Goal: Task Accomplishment & Management: Manage account settings

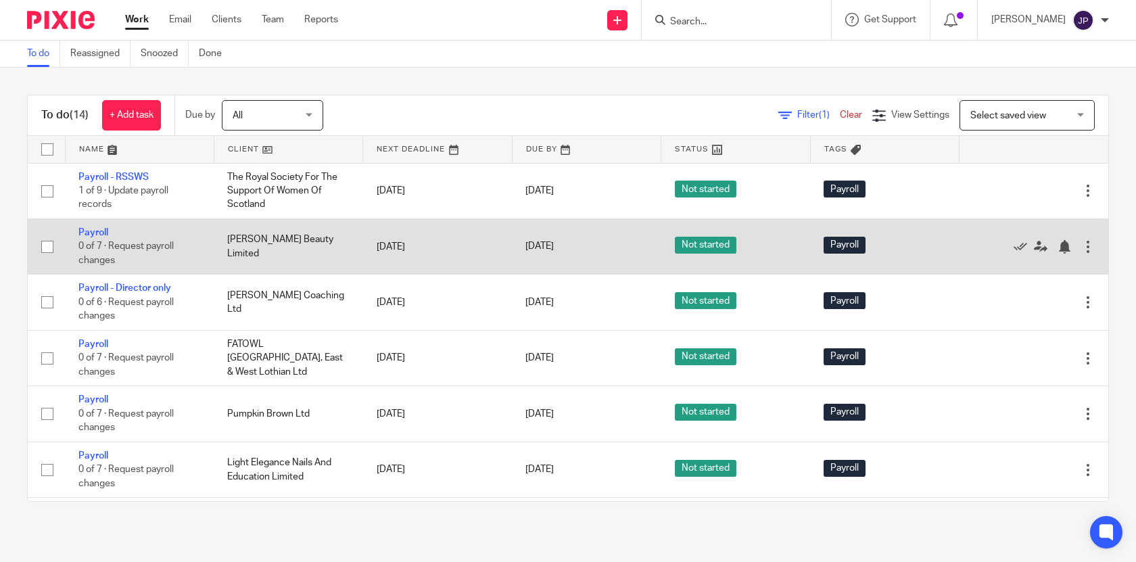
click at [304, 247] on td "[PERSON_NAME] Beauty Limited" at bounding box center [288, 245] width 149 height 55
click at [100, 235] on link "Payroll" at bounding box center [93, 232] width 30 height 9
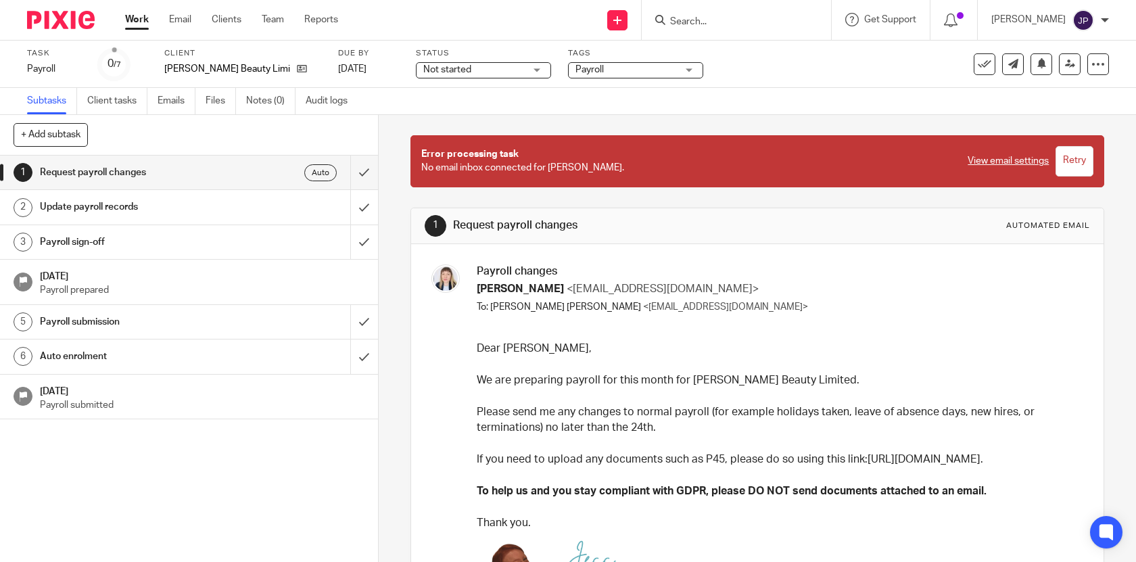
click at [1085, 161] on input "Retry" at bounding box center [1074, 161] width 38 height 30
click at [719, 31] on div at bounding box center [735, 20] width 189 height 40
click at [720, 18] on input "Search" at bounding box center [729, 22] width 122 height 12
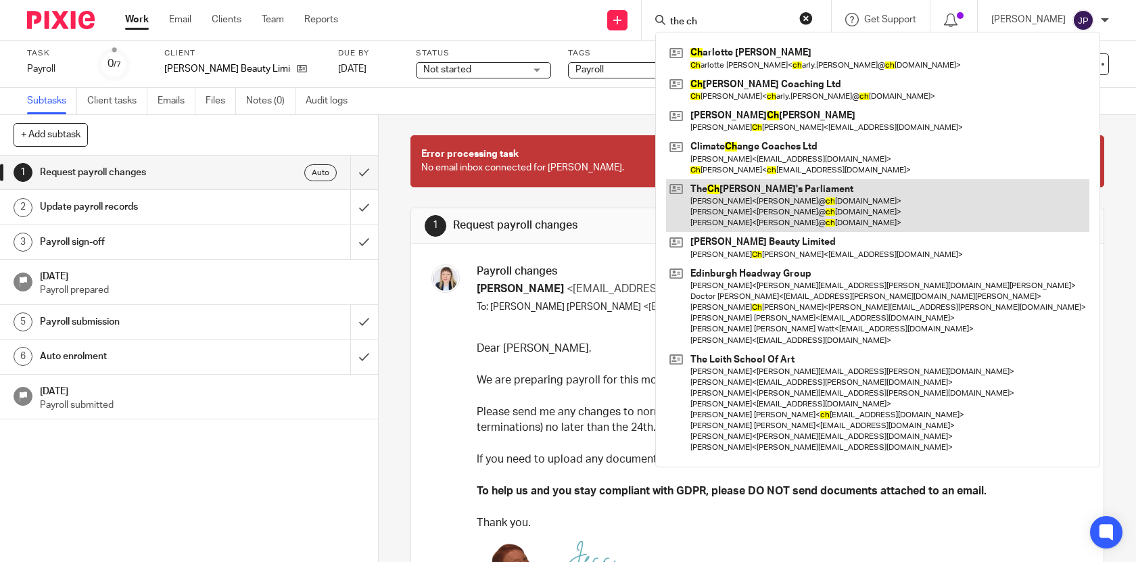
type input "the ch"
click at [773, 195] on link at bounding box center [877, 205] width 423 height 53
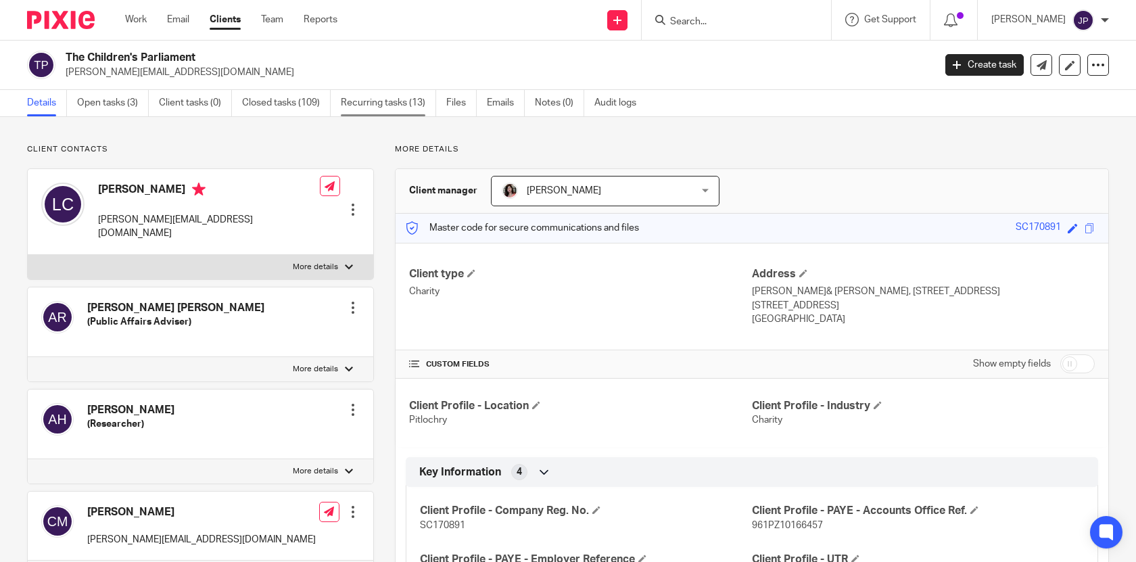
click at [354, 107] on link "Recurring tasks (13)" at bounding box center [388, 103] width 95 height 26
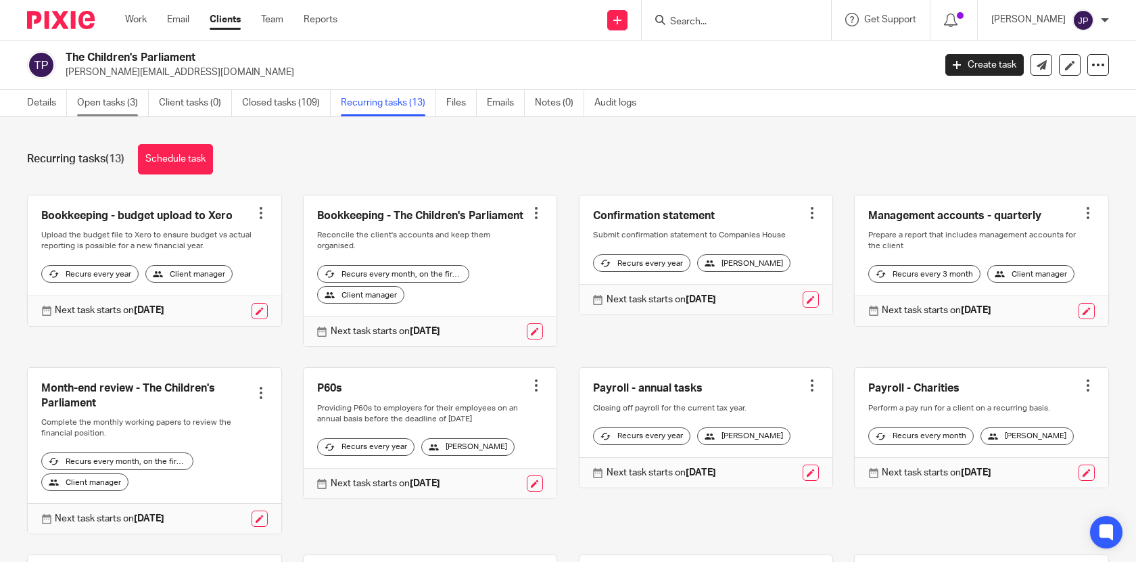
click at [107, 111] on link "Open tasks (3)" at bounding box center [113, 103] width 72 height 26
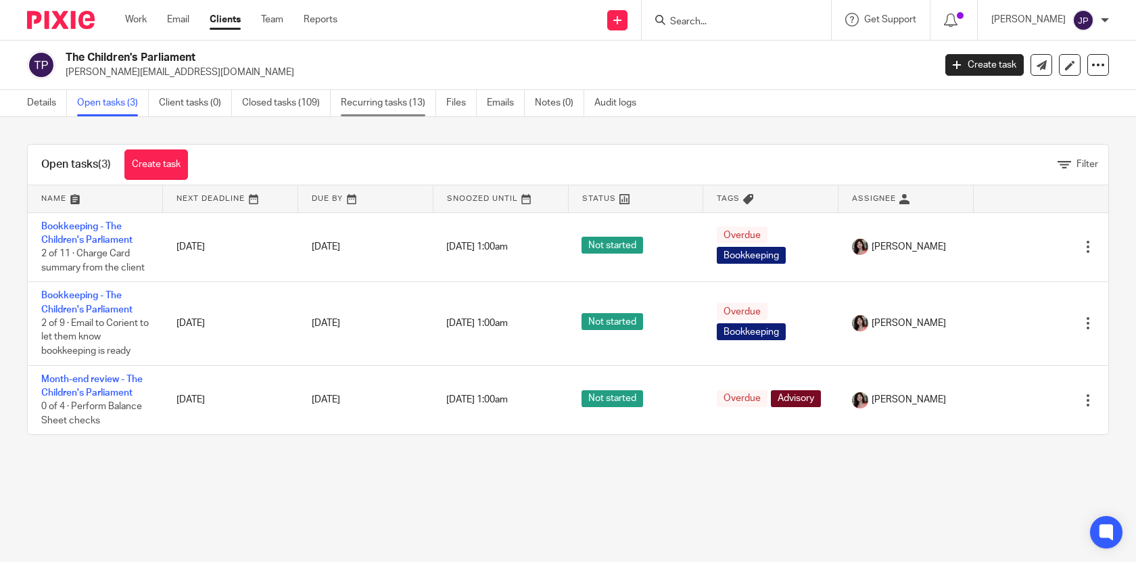
click at [387, 107] on link "Recurring tasks (13)" at bounding box center [388, 103] width 95 height 26
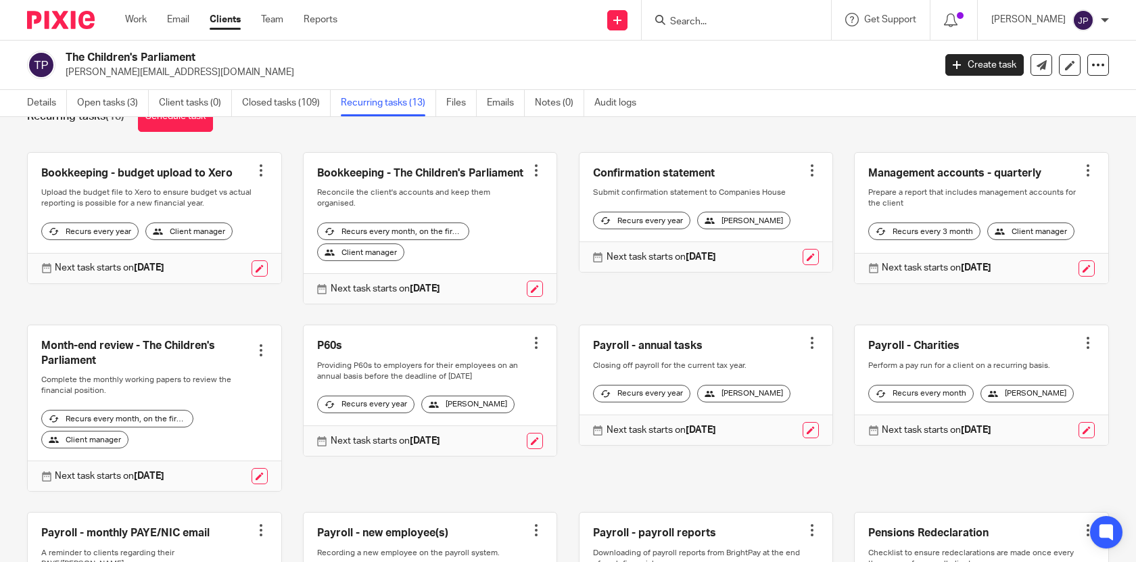
scroll to position [41, 0]
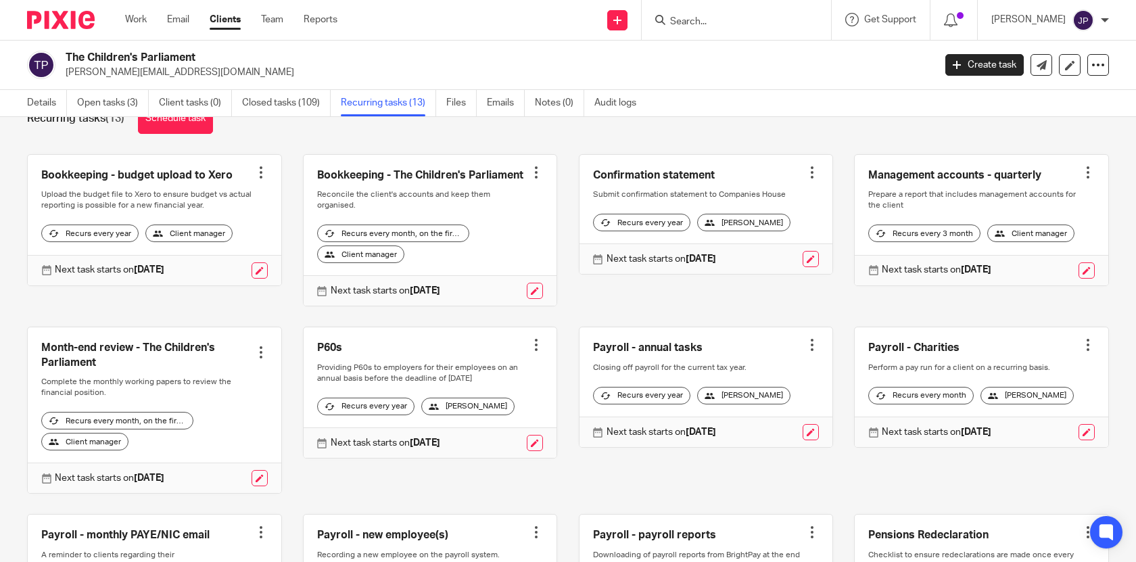
click at [1086, 349] on div at bounding box center [1088, 345] width 14 height 14
click at [1019, 468] on div "Payroll - Charities Create task Clone template Recalculate schedule Cancel sche…" at bounding box center [971, 409] width 276 height 167
click at [120, 106] on link "Open tasks (3)" at bounding box center [113, 103] width 72 height 26
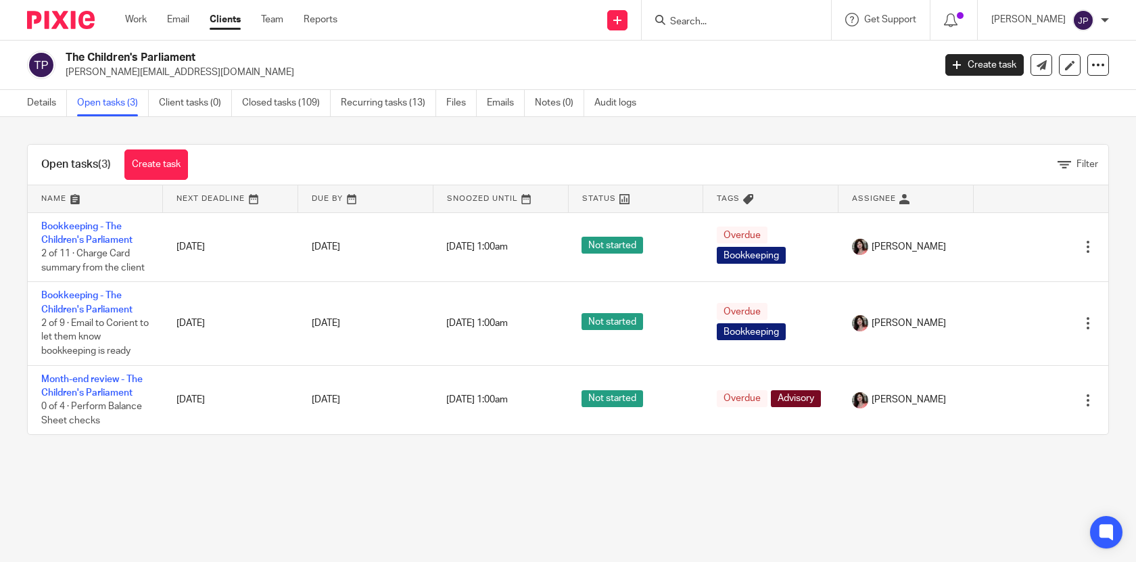
click at [151, 13] on ul "Work Email Clients Team Reports" at bounding box center [241, 20] width 233 height 14
click at [141, 16] on link "Work" at bounding box center [136, 20] width 22 height 14
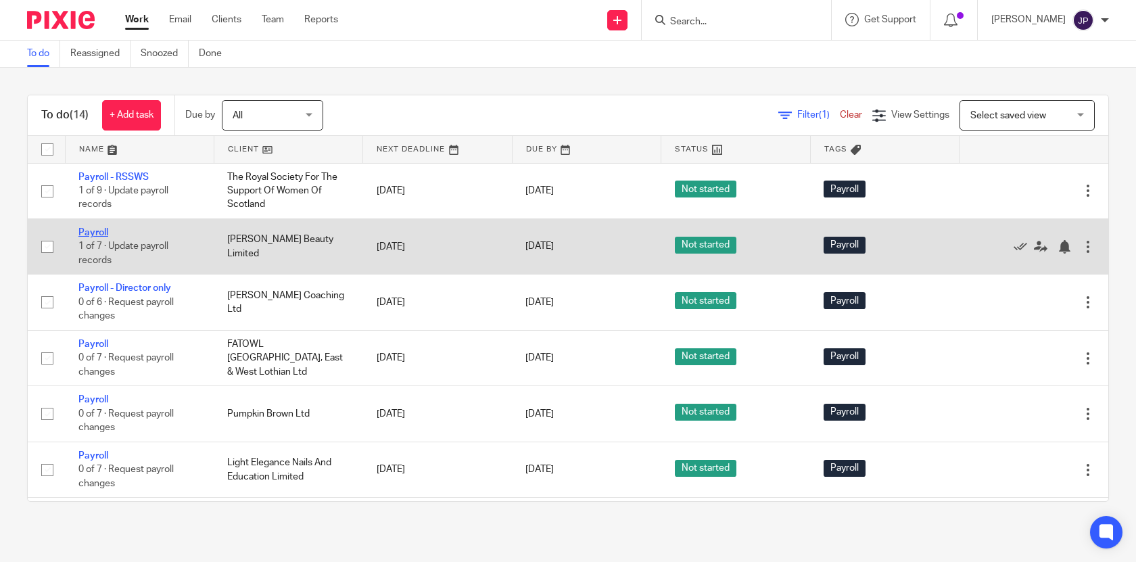
click at [104, 232] on link "Payroll" at bounding box center [93, 232] width 30 height 9
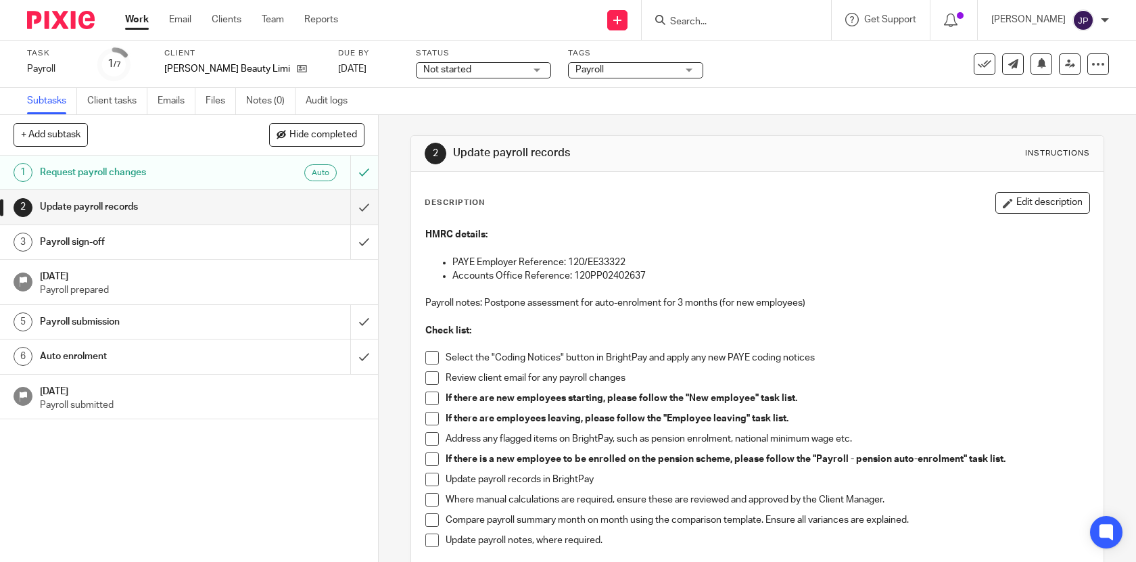
click at [140, 24] on link "Work" at bounding box center [137, 20] width 24 height 14
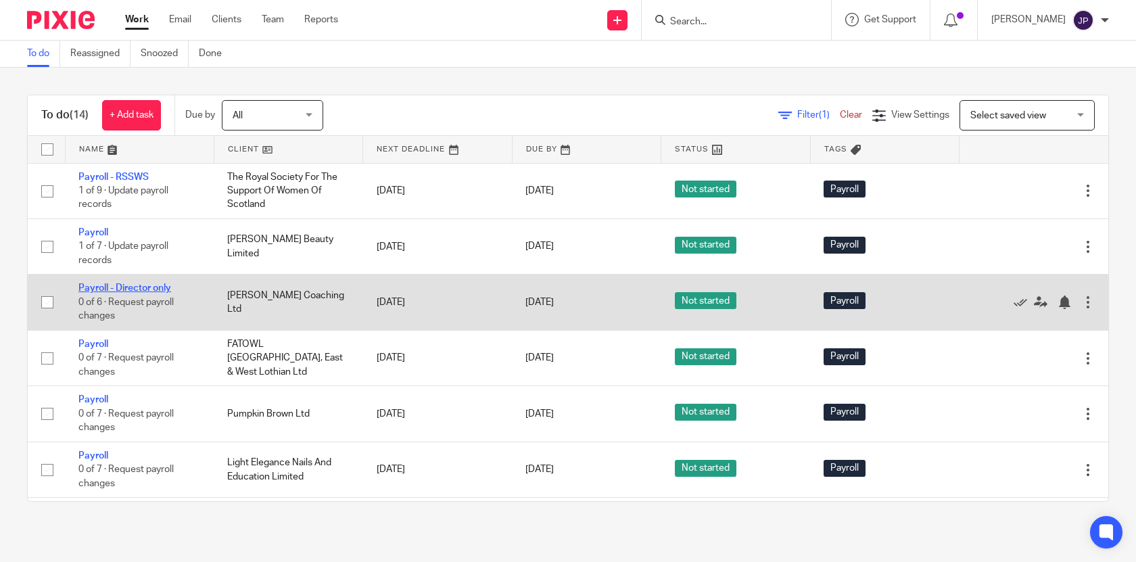
click at [160, 293] on link "Payroll - Director only" at bounding box center [124, 287] width 93 height 9
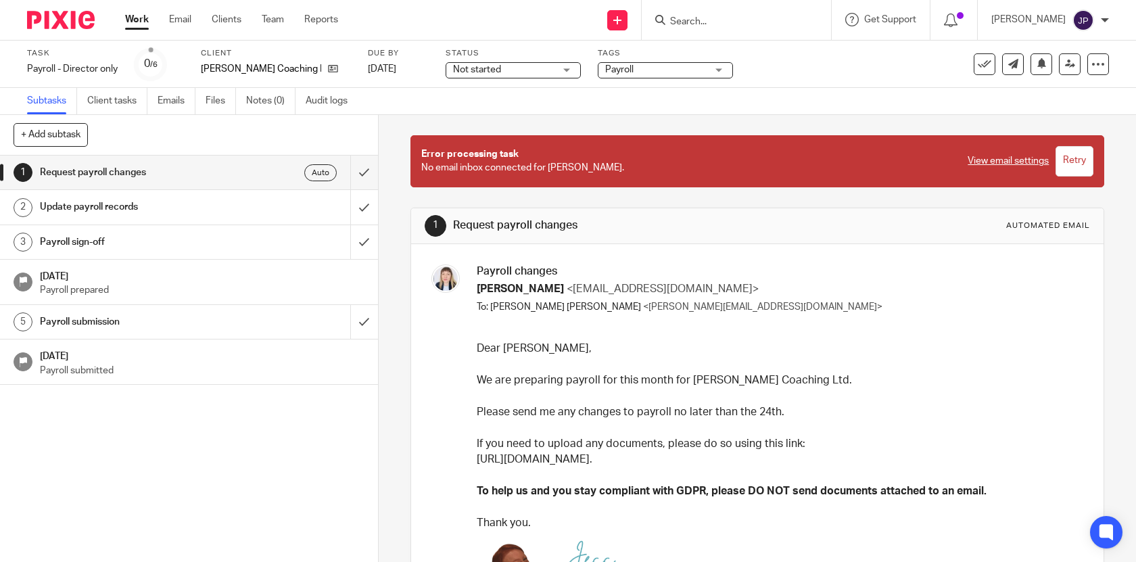
click at [1071, 158] on input "Retry" at bounding box center [1074, 161] width 38 height 30
click at [145, 22] on link "Work" at bounding box center [137, 20] width 24 height 14
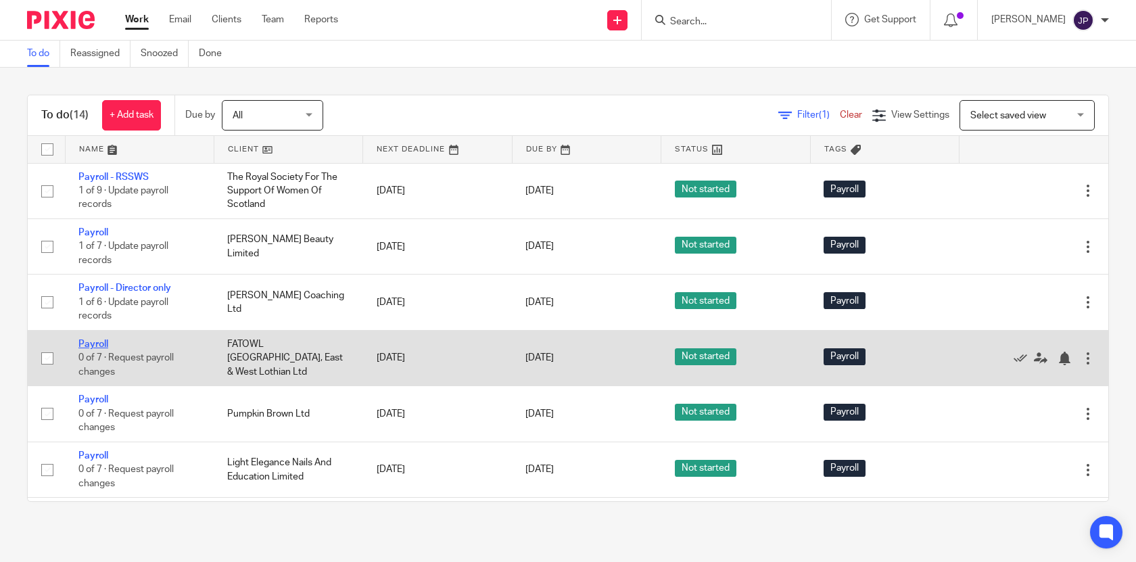
click at [105, 347] on link "Payroll" at bounding box center [93, 343] width 30 height 9
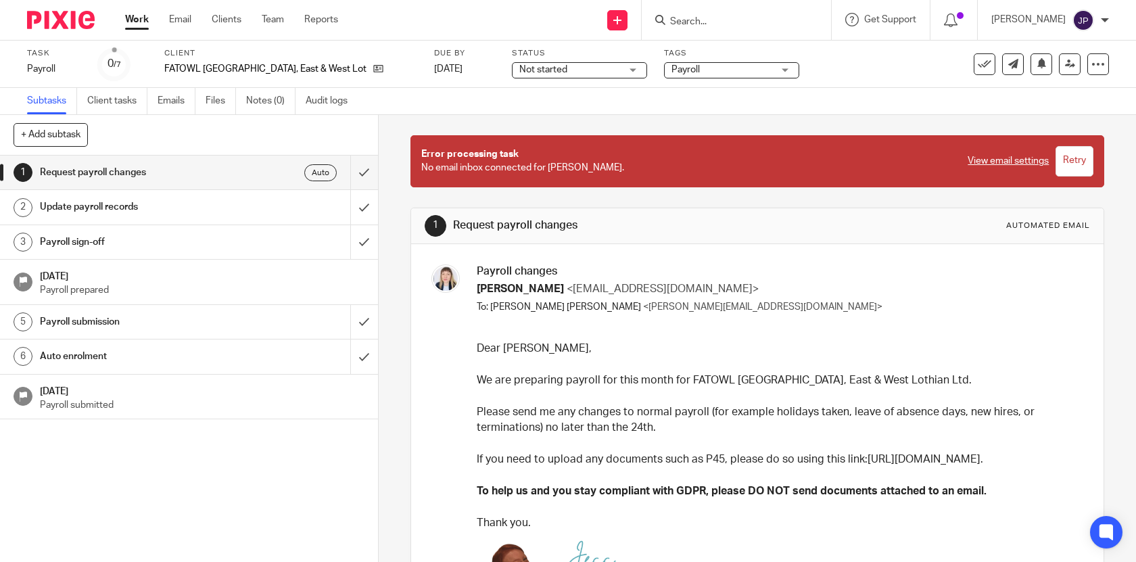
click at [1074, 160] on input "Retry" at bounding box center [1074, 161] width 38 height 30
click at [131, 26] on link "Work" at bounding box center [137, 20] width 24 height 14
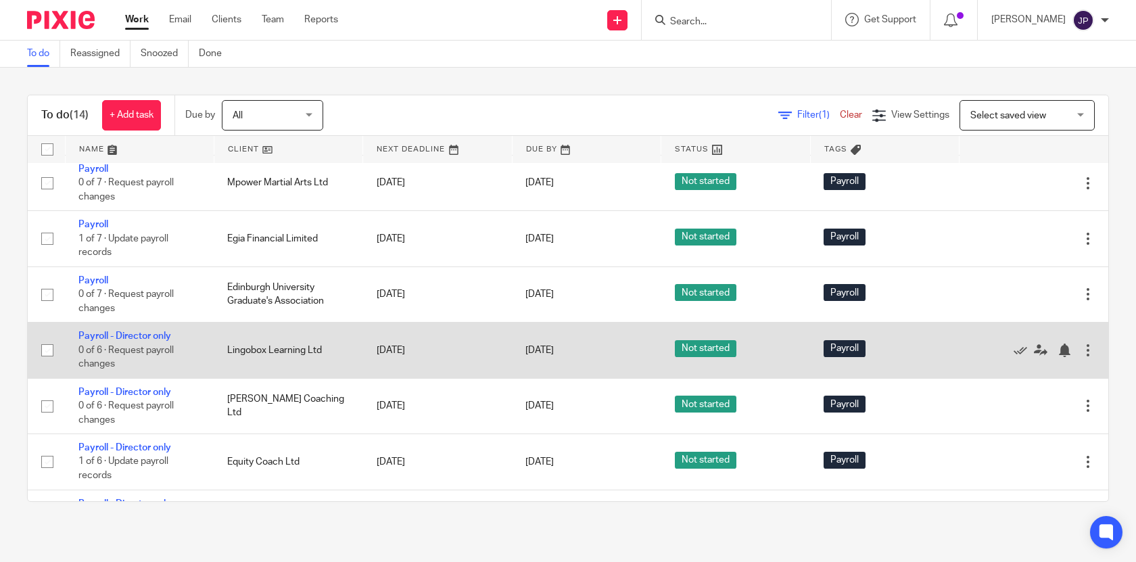
scroll to position [461, 0]
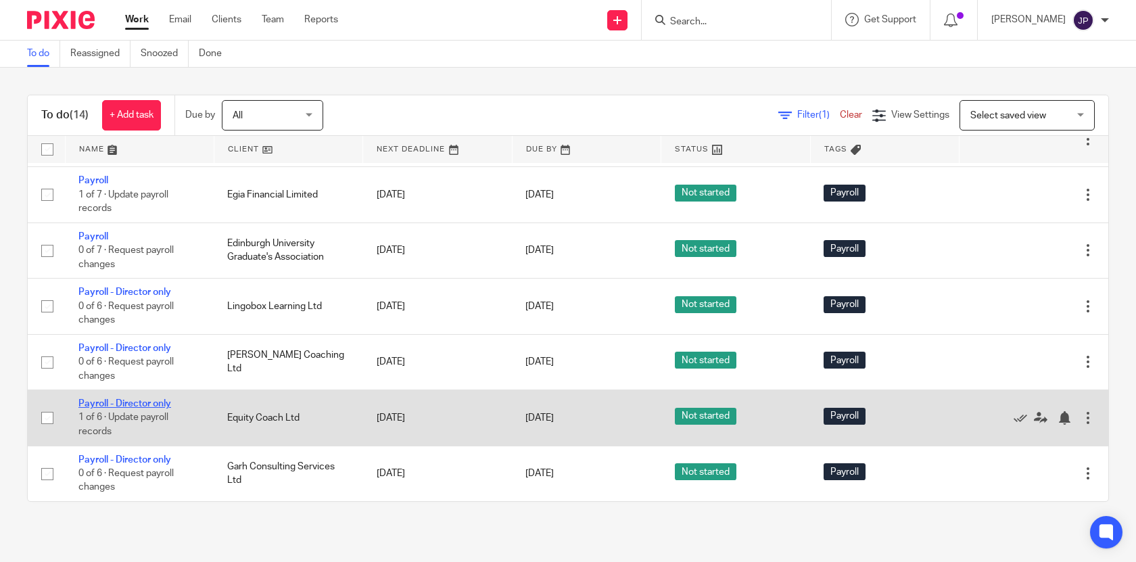
click at [135, 401] on link "Payroll - Director only" at bounding box center [124, 403] width 93 height 9
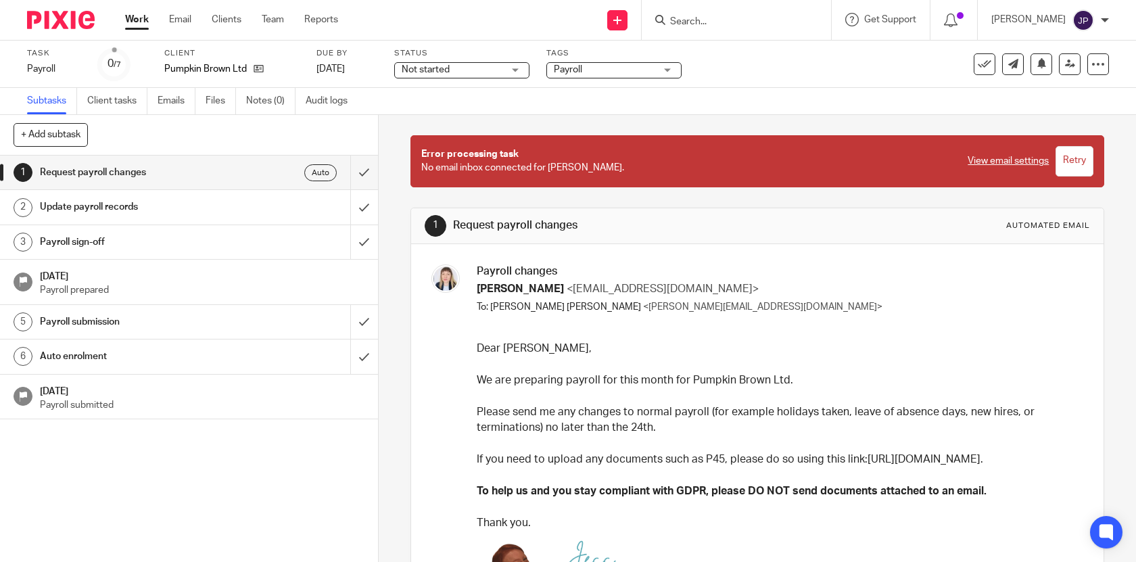
click at [1075, 166] on input "Retry" at bounding box center [1074, 161] width 38 height 30
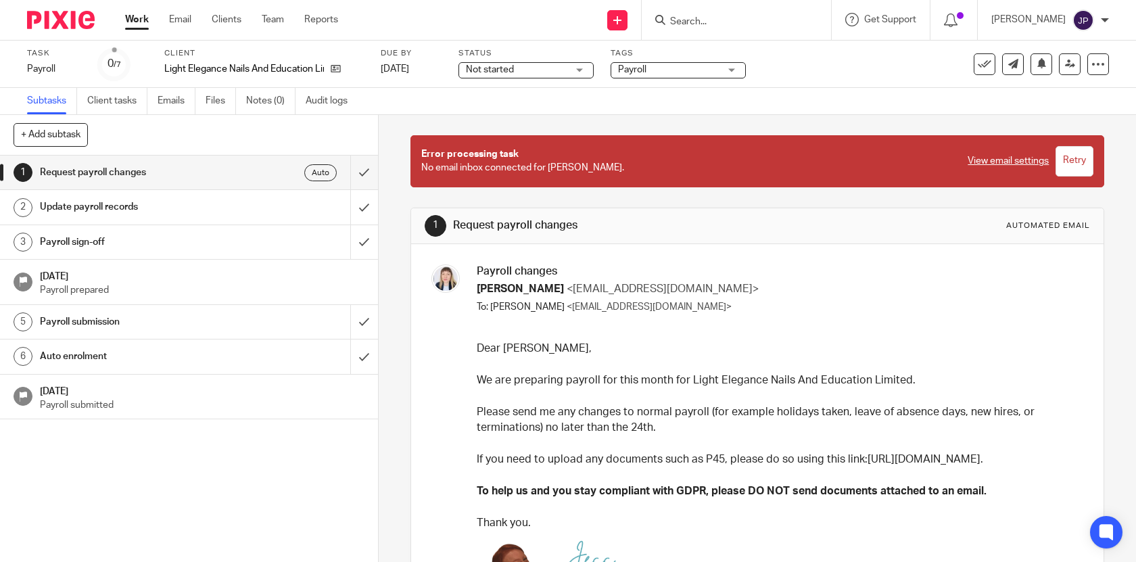
click at [1088, 161] on input "Retry" at bounding box center [1074, 161] width 38 height 30
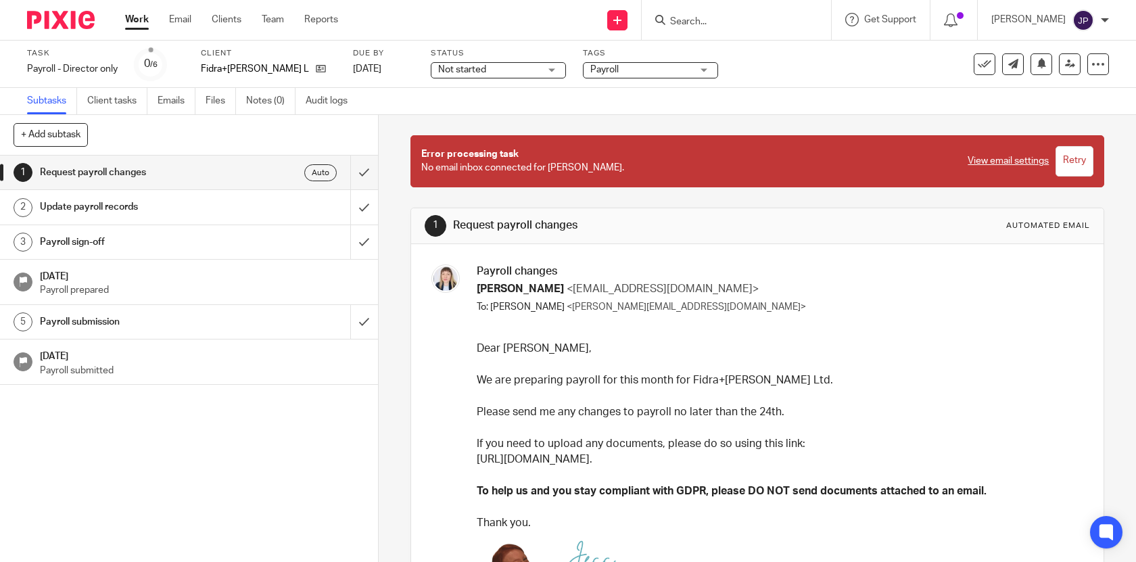
click at [1081, 158] on input "Retry" at bounding box center [1074, 161] width 38 height 30
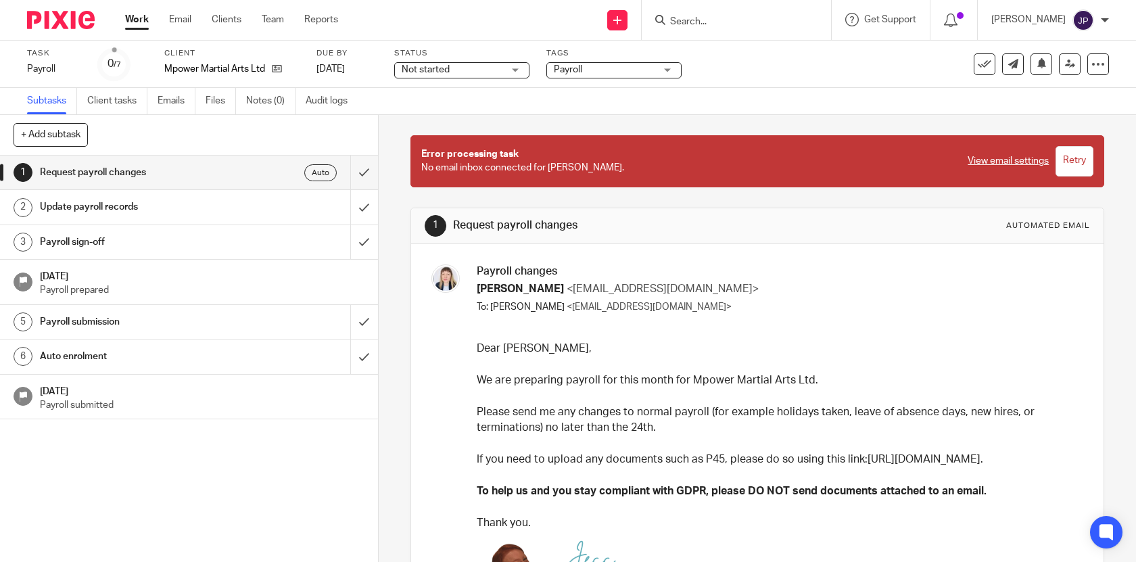
click at [1077, 159] on input "Retry" at bounding box center [1074, 161] width 38 height 30
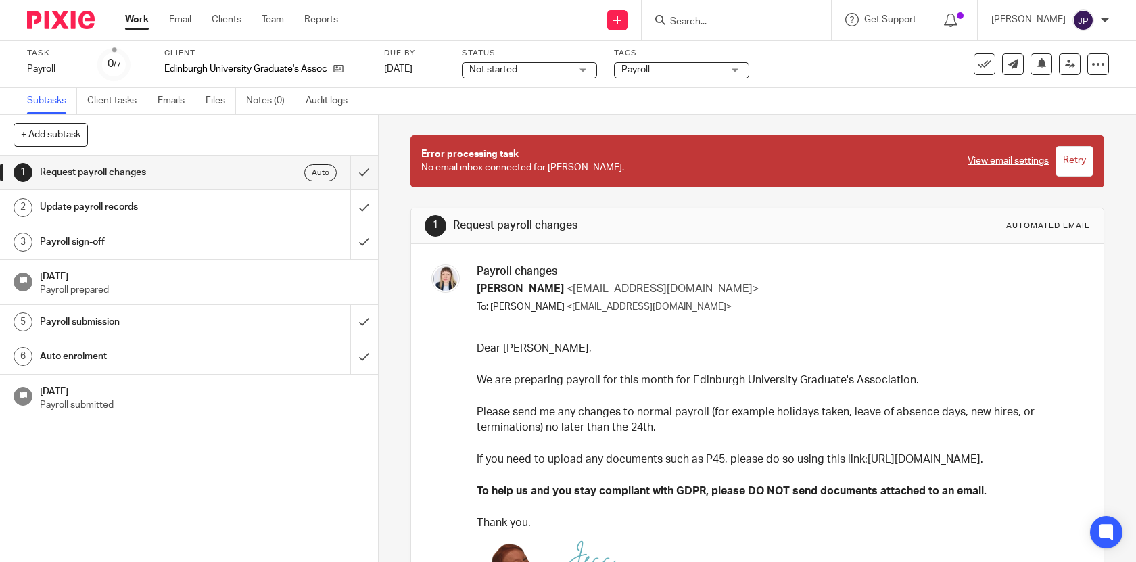
click at [1083, 164] on input "Retry" at bounding box center [1074, 161] width 38 height 30
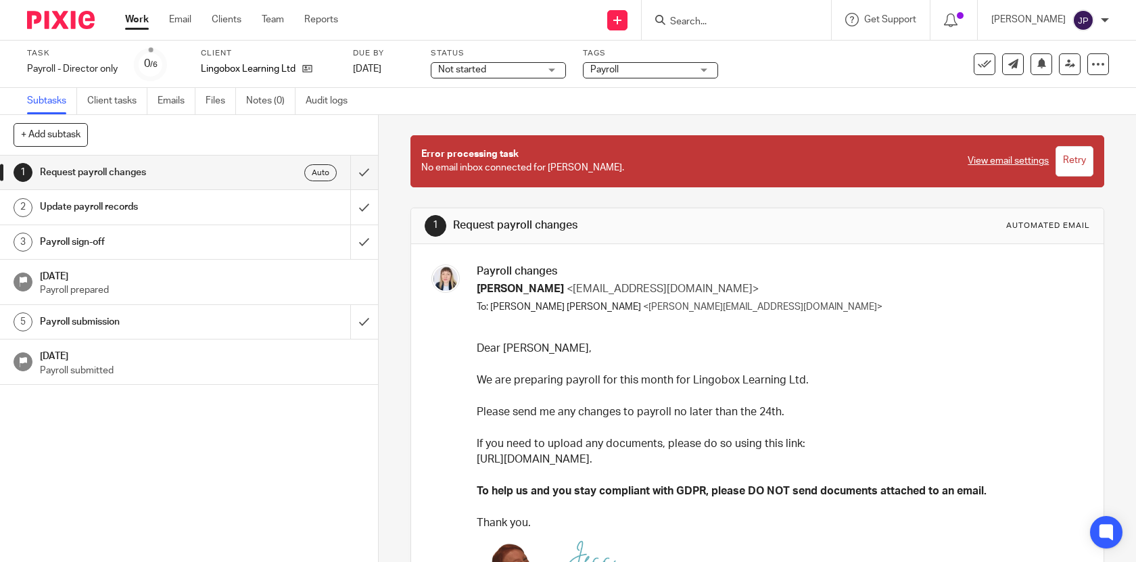
click at [1087, 154] on input "Retry" at bounding box center [1074, 161] width 38 height 30
click at [1075, 169] on input "Retry" at bounding box center [1074, 161] width 38 height 30
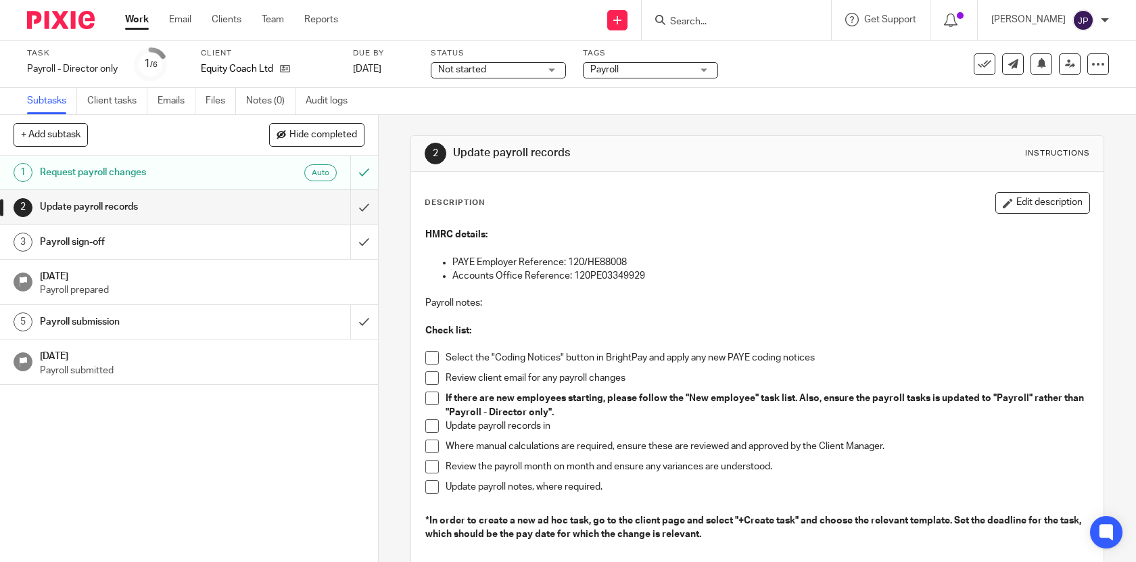
click at [222, 164] on h1 "Request payroll changes" at bounding box center [139, 172] width 198 height 20
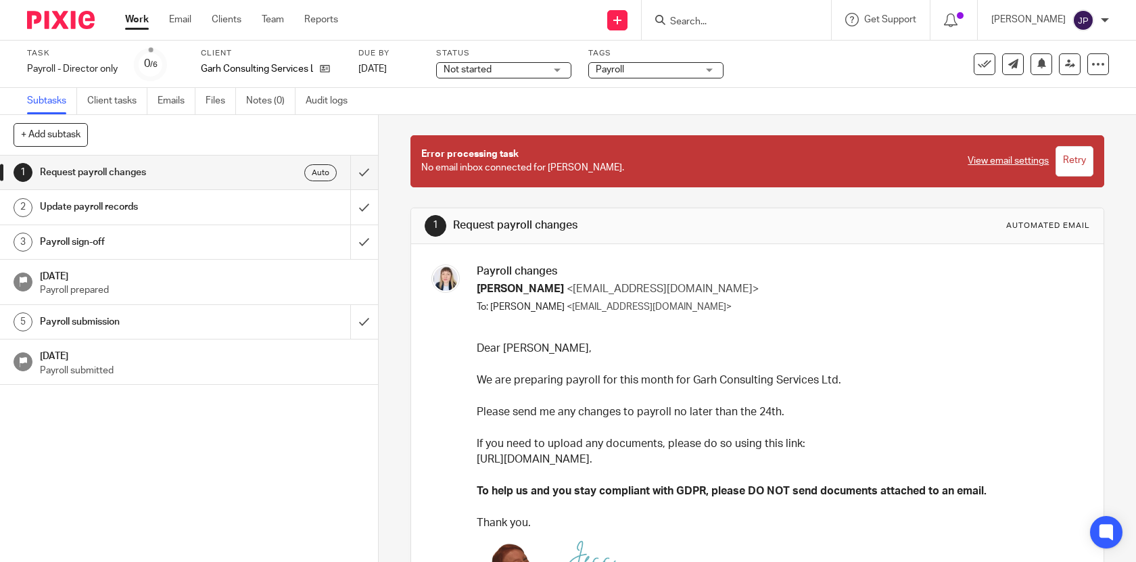
click at [1077, 167] on input "Retry" at bounding box center [1074, 161] width 38 height 30
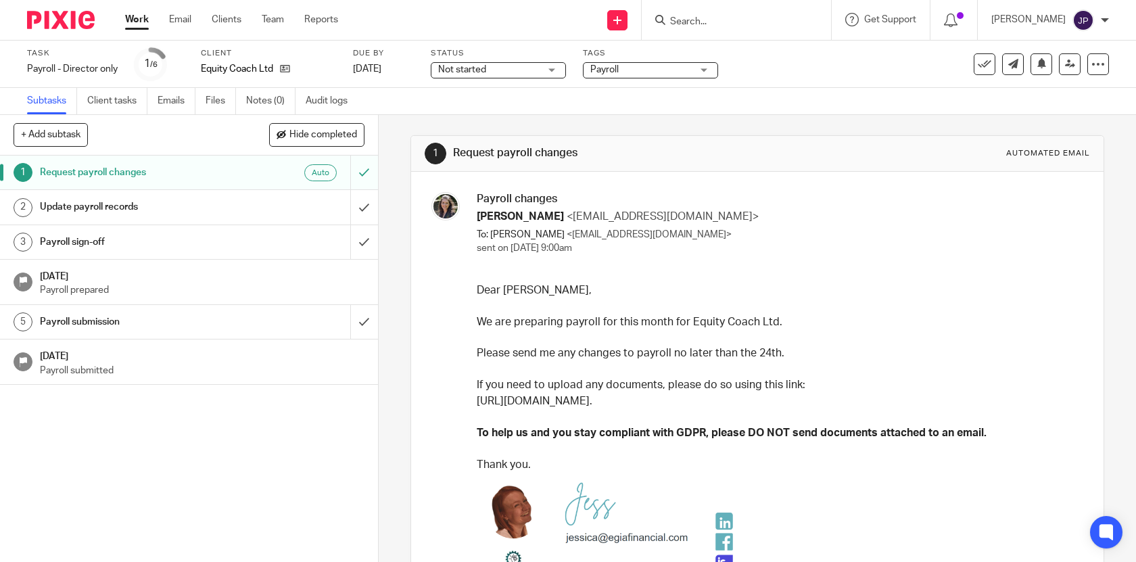
click at [121, 22] on div "Work Email Clients Team Reports Work Email Clients Team Reports Settings" at bounding box center [235, 20] width 247 height 40
click at [142, 19] on link "Work" at bounding box center [137, 20] width 24 height 14
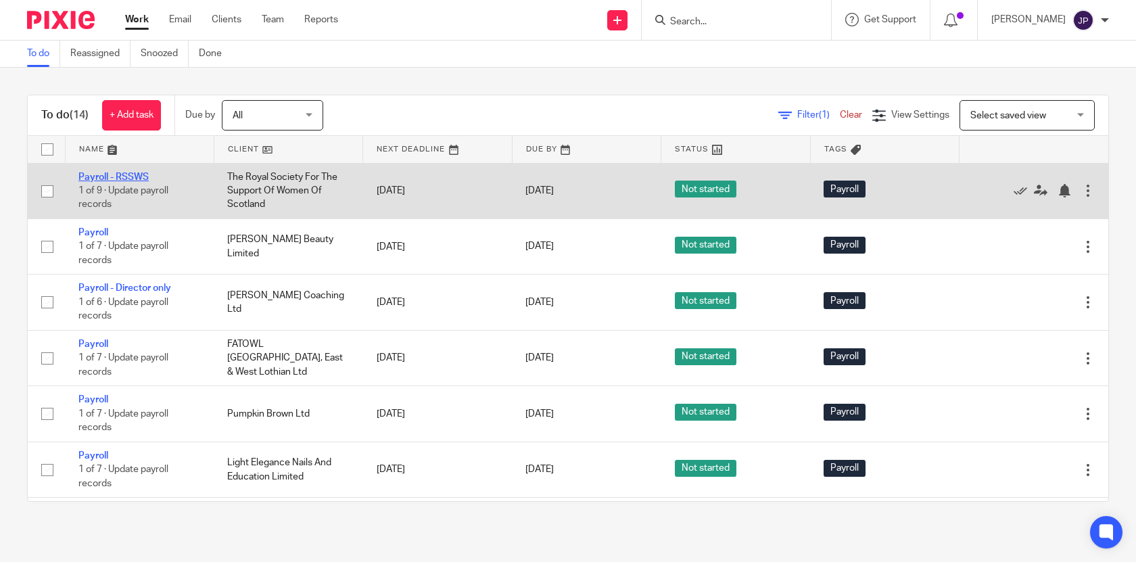
click at [135, 176] on link "Payroll - RSSWS" at bounding box center [113, 176] width 70 height 9
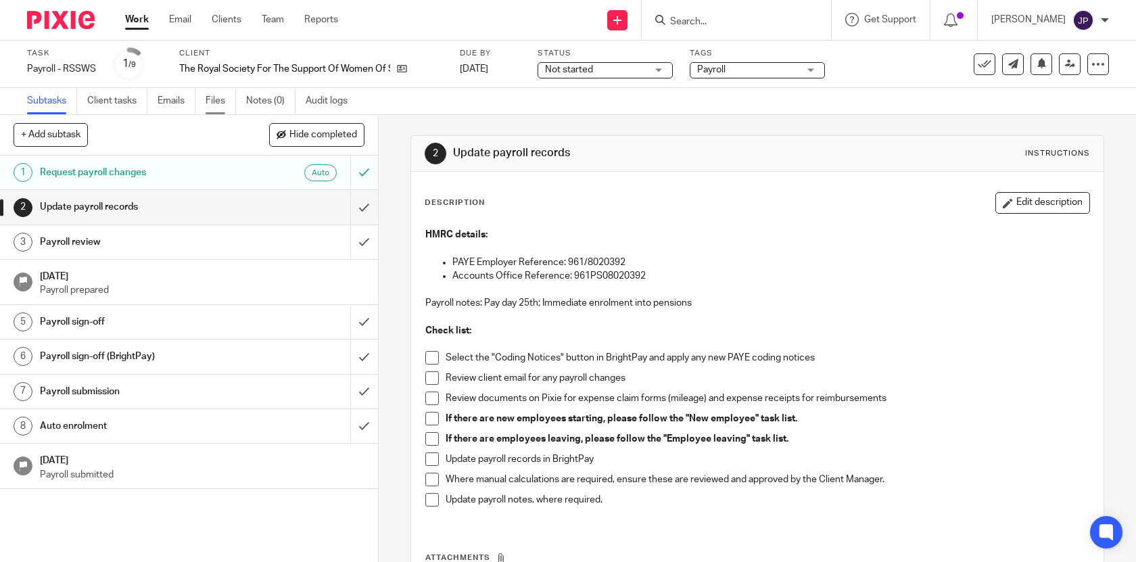
click at [229, 102] on link "Files" at bounding box center [220, 101] width 30 height 26
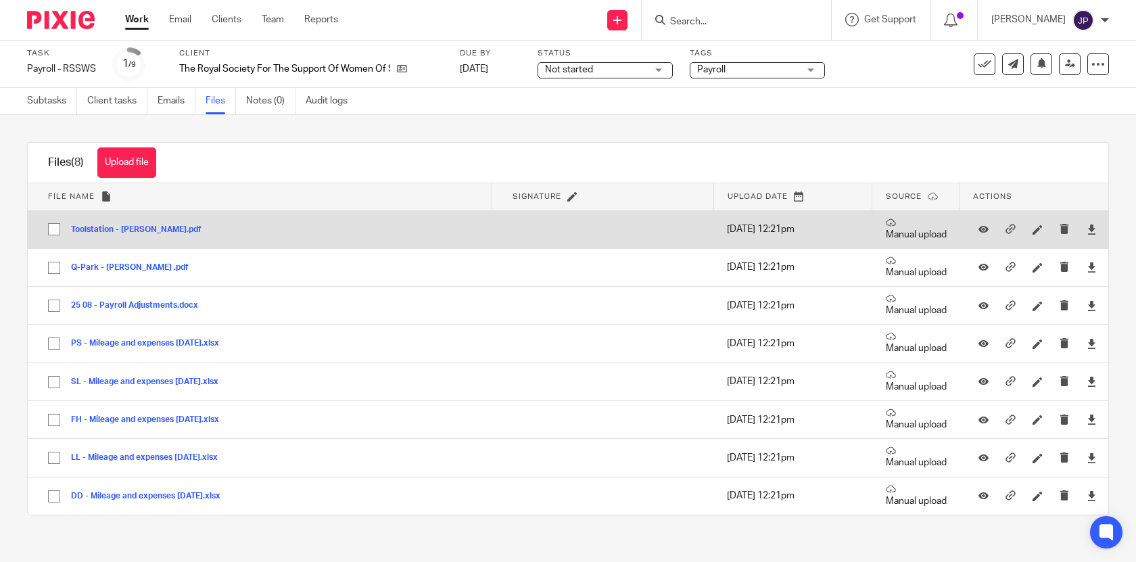
click at [55, 233] on input "checkbox" at bounding box center [54, 229] width 26 height 26
checkbox input "true"
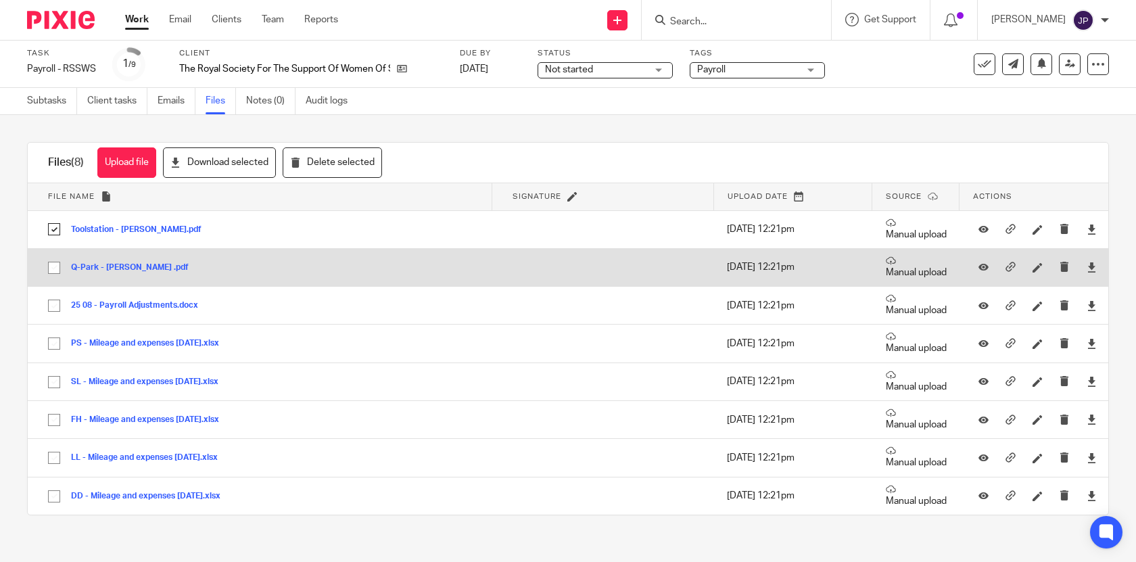
click at [54, 264] on input "checkbox" at bounding box center [54, 268] width 26 height 26
checkbox input "true"
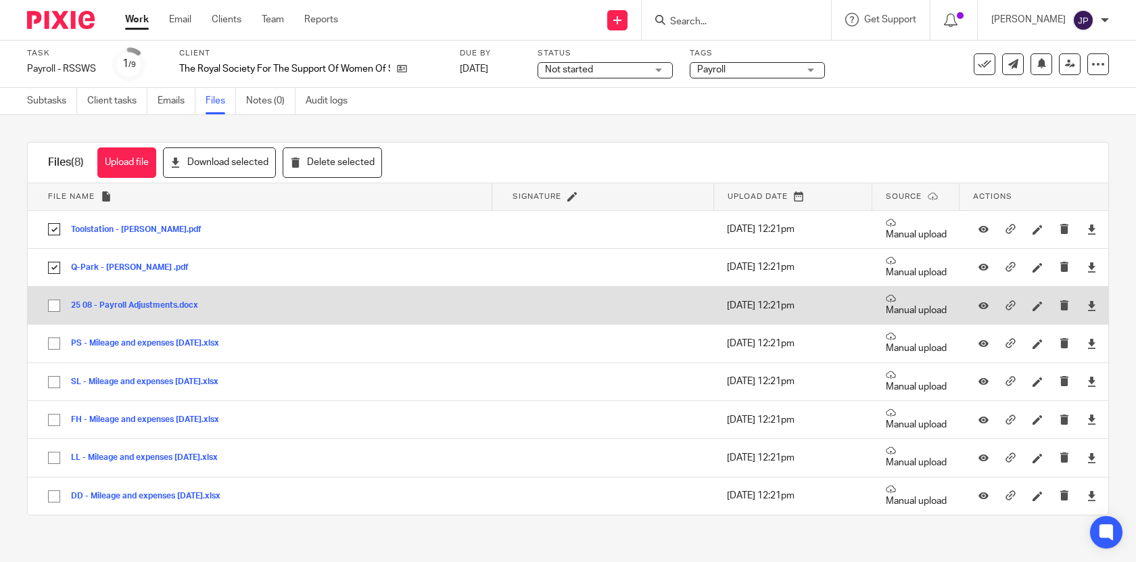
click at [49, 303] on input "checkbox" at bounding box center [54, 306] width 26 height 26
checkbox input "true"
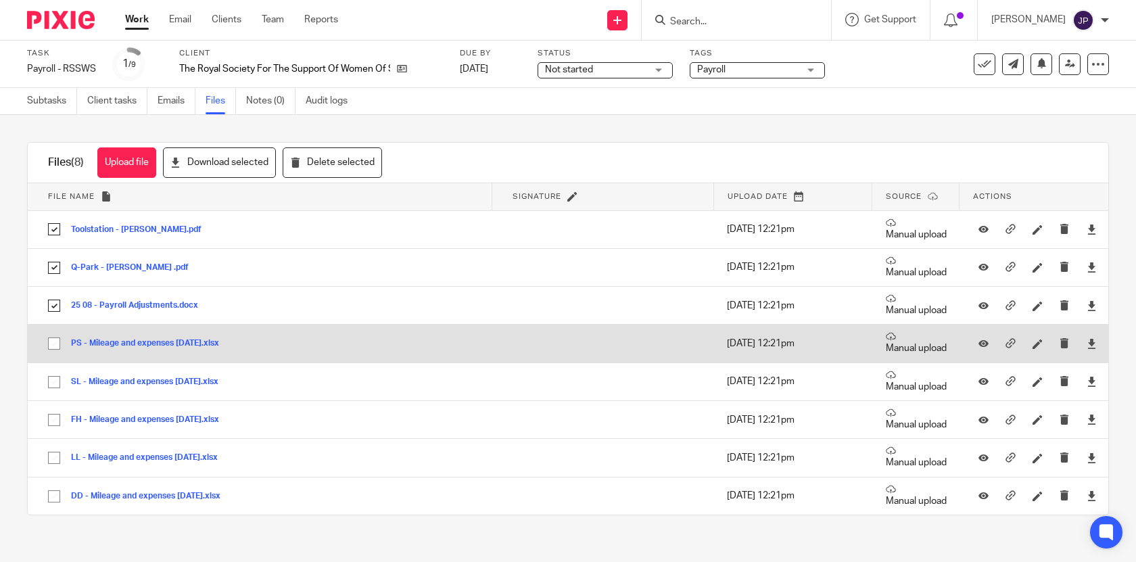
click at [57, 347] on input "checkbox" at bounding box center [54, 344] width 26 height 26
checkbox input "true"
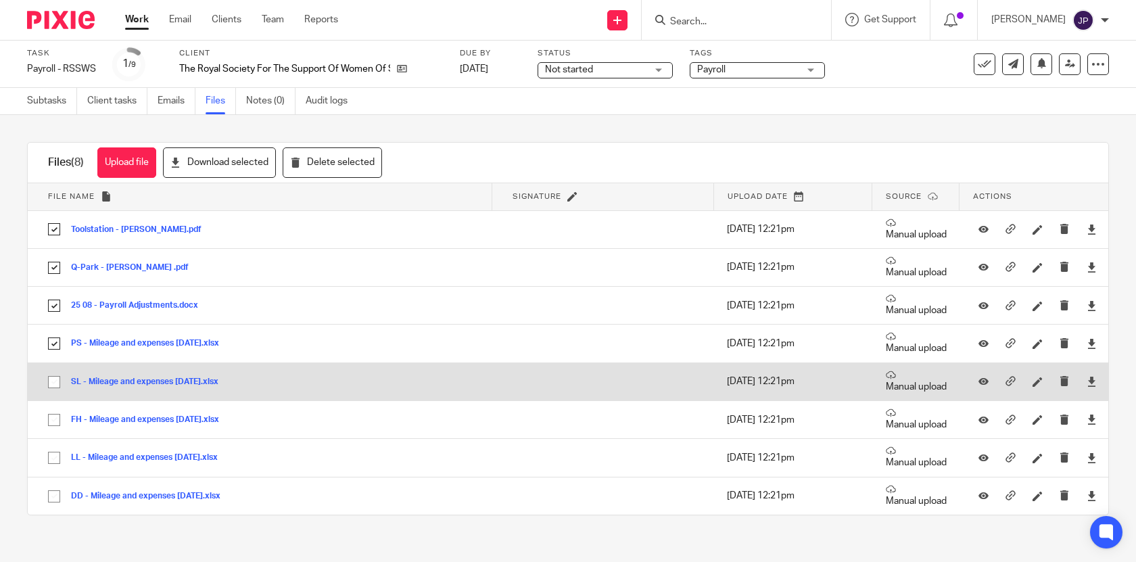
click at [57, 381] on input "checkbox" at bounding box center [54, 382] width 26 height 26
checkbox input "true"
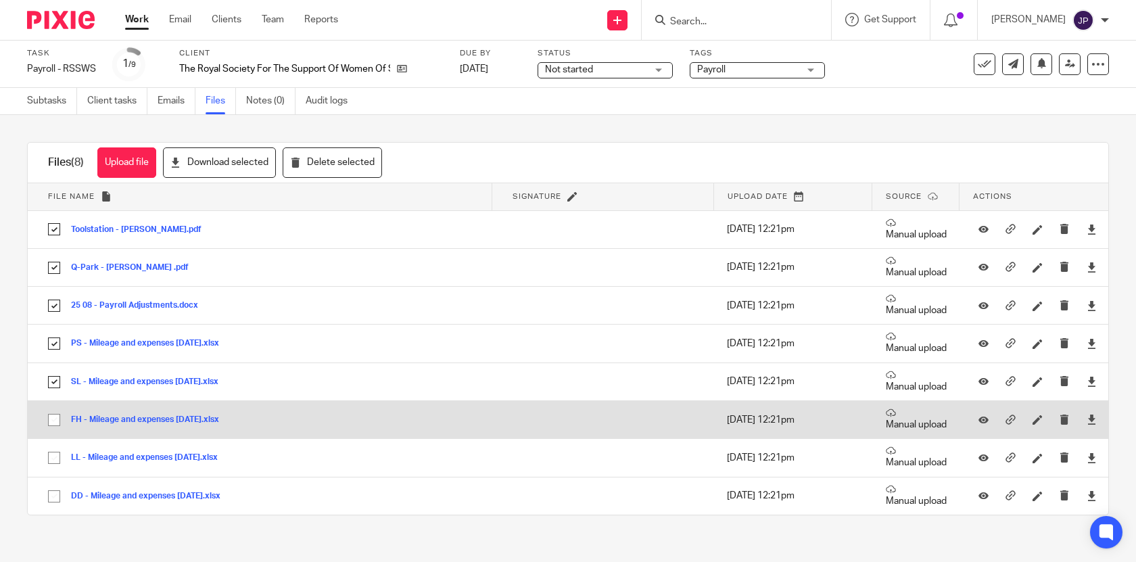
click at [57, 421] on input "checkbox" at bounding box center [54, 420] width 26 height 26
checkbox input "true"
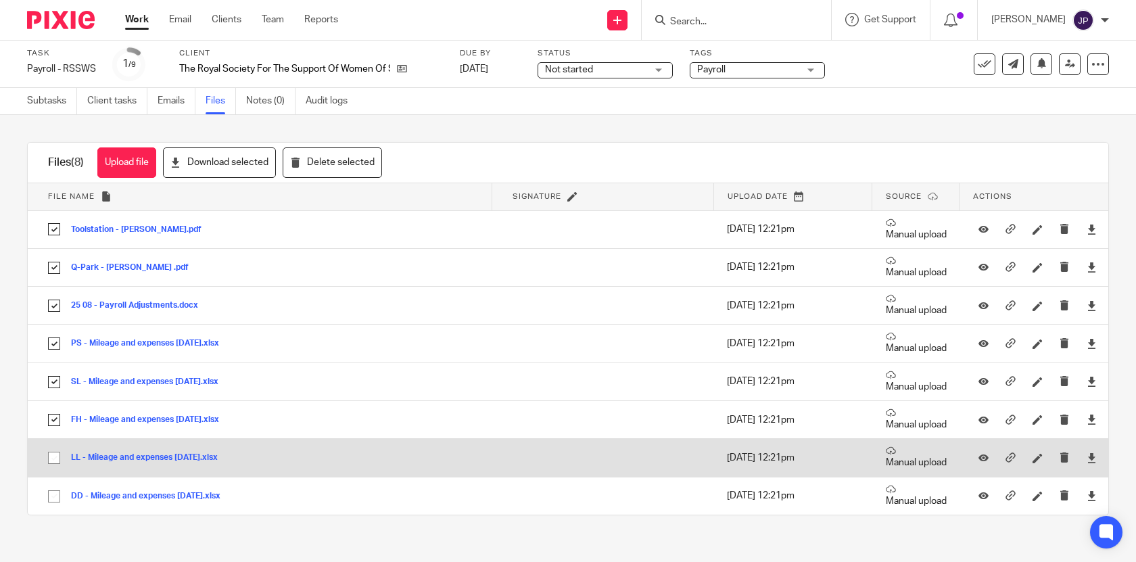
click at [54, 454] on input "checkbox" at bounding box center [54, 458] width 26 height 26
checkbox input "true"
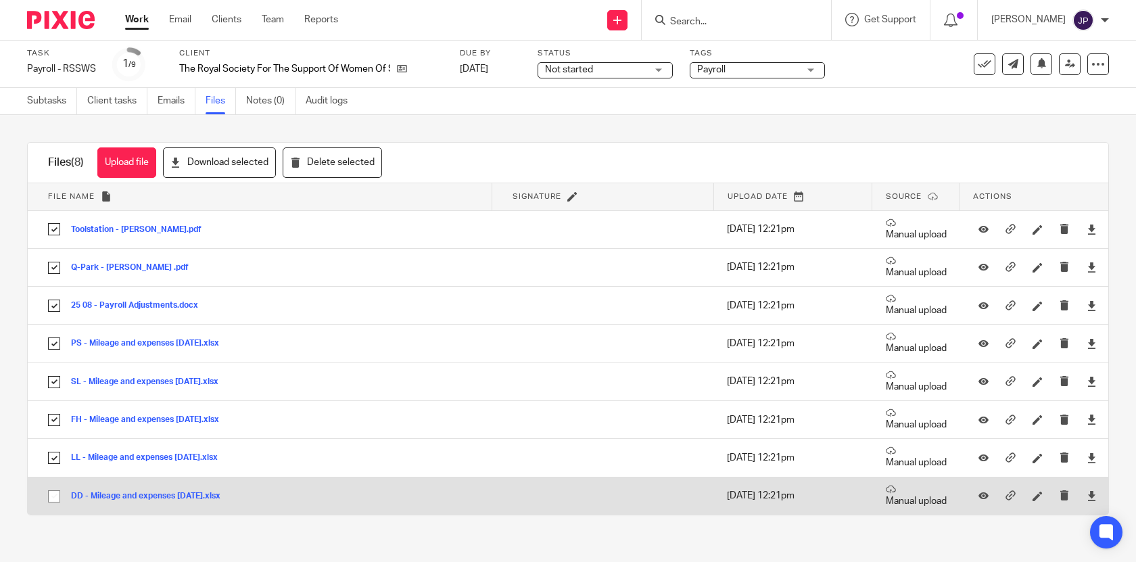
click at [54, 488] on input "checkbox" at bounding box center [54, 496] width 26 height 26
checkbox input "true"
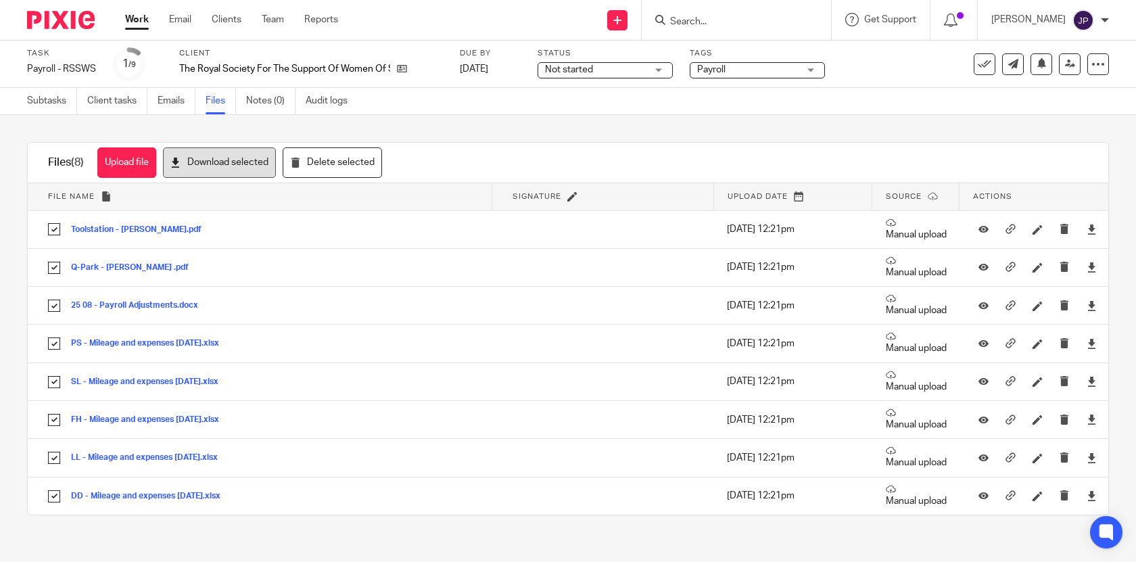
click at [202, 160] on button "Download selected" at bounding box center [219, 162] width 113 height 30
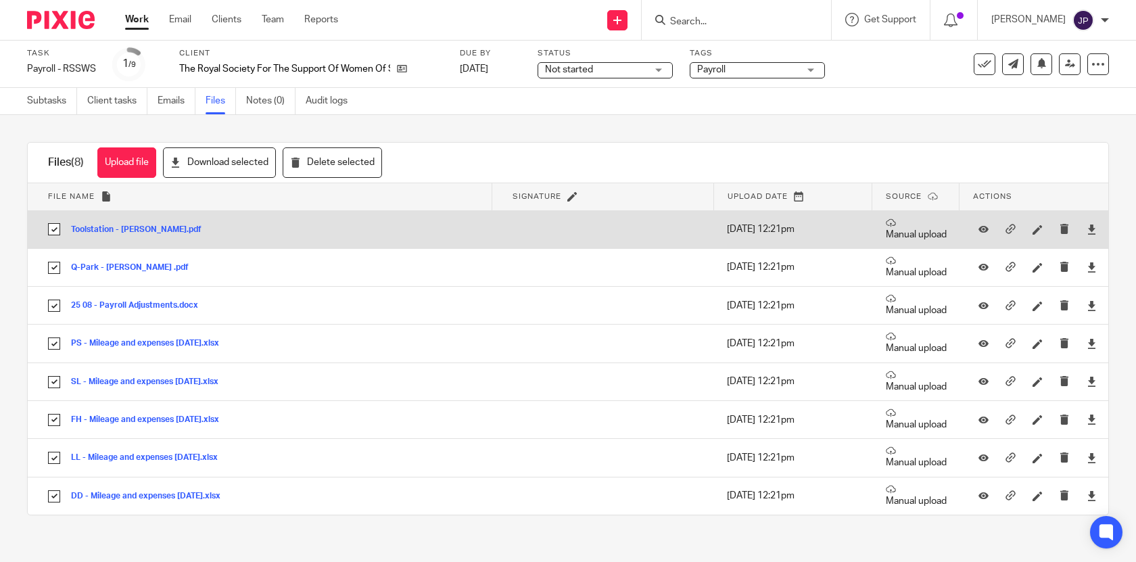
click at [147, 237] on td "Toolstation - Andrew.pdf Toolstation - Andrew Save" at bounding box center [260, 229] width 464 height 38
click at [147, 231] on button "Toolstation - Andrew.pdf" at bounding box center [141, 229] width 141 height 9
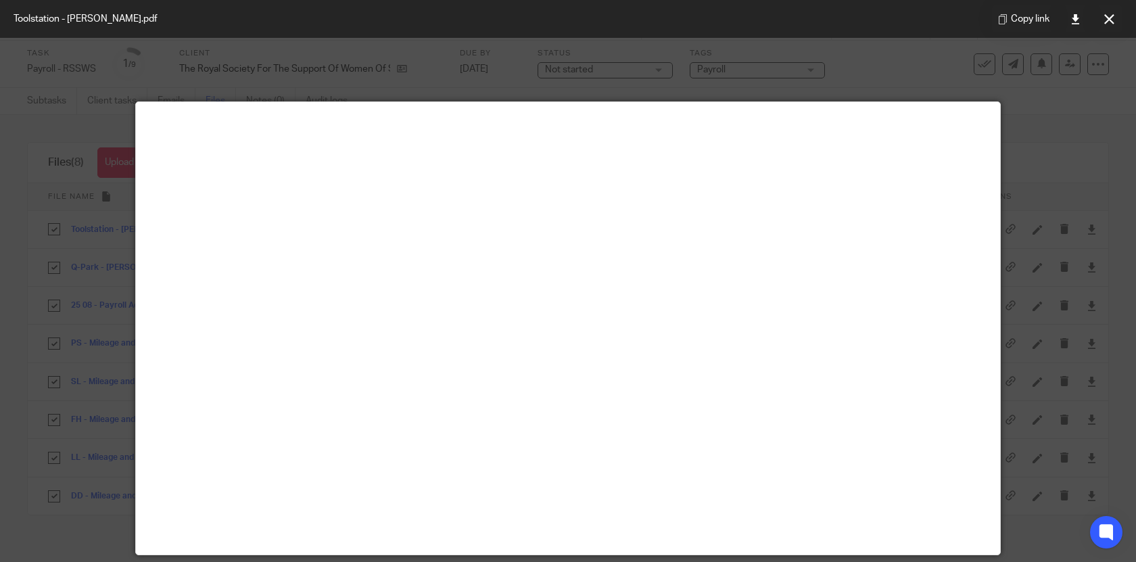
click at [1107, 18] on icon at bounding box center [1109, 19] width 10 height 10
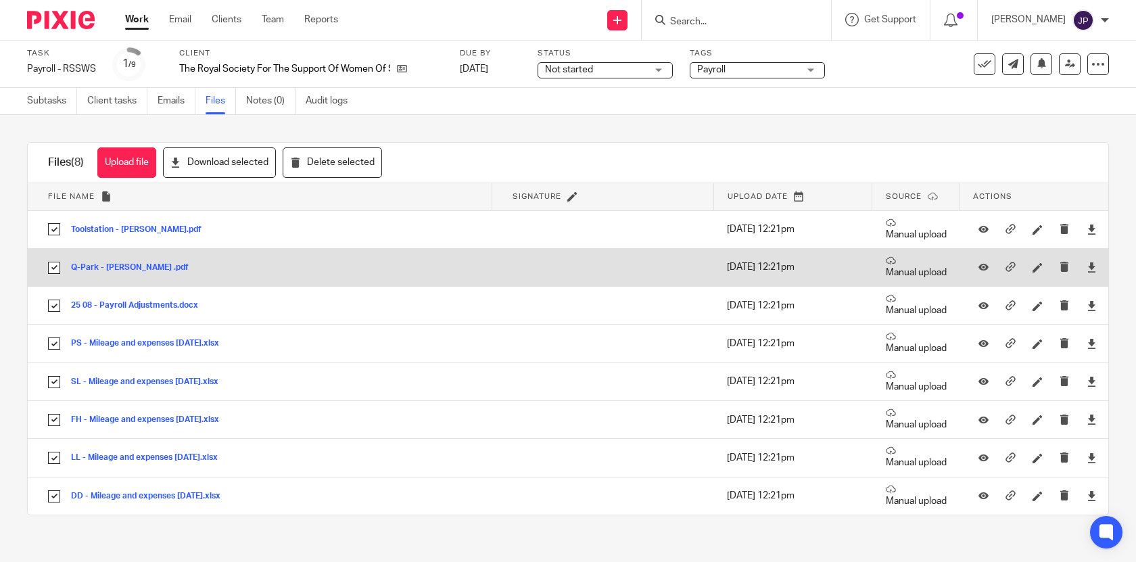
click at [142, 270] on button "Q-Park - Andrew .pdf" at bounding box center [135, 267] width 128 height 9
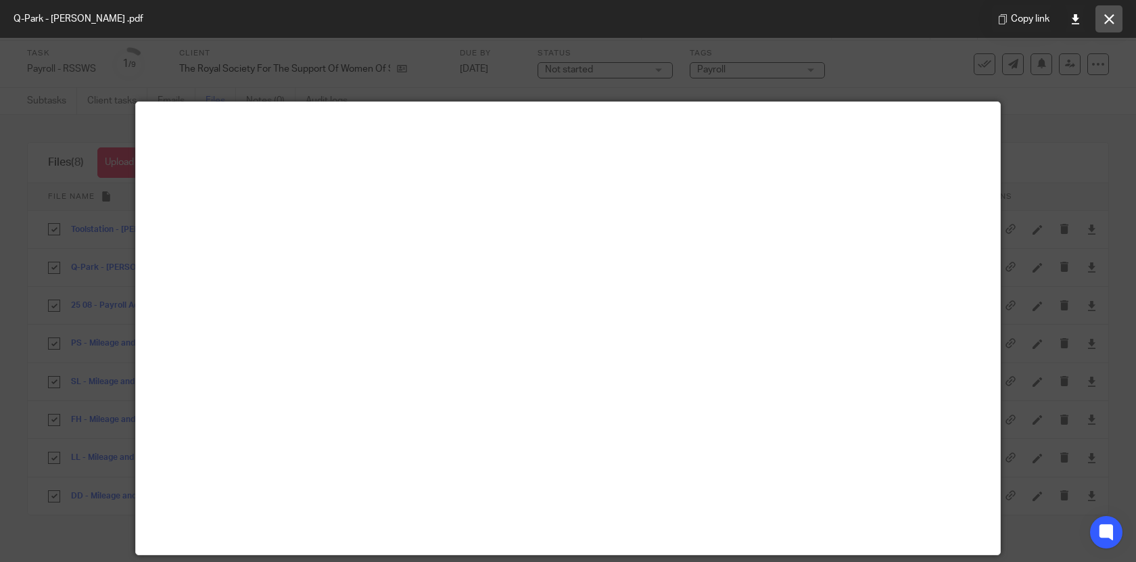
click at [1112, 24] on button at bounding box center [1108, 18] width 27 height 27
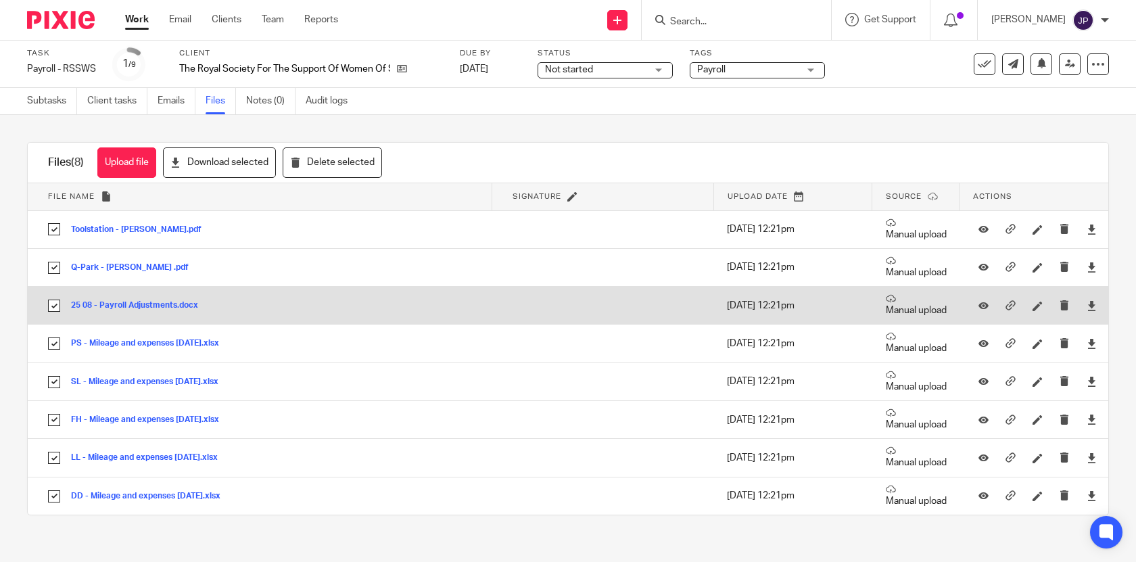
click at [172, 304] on button "25 08 - Payroll Adjustments.docx" at bounding box center [139, 305] width 137 height 9
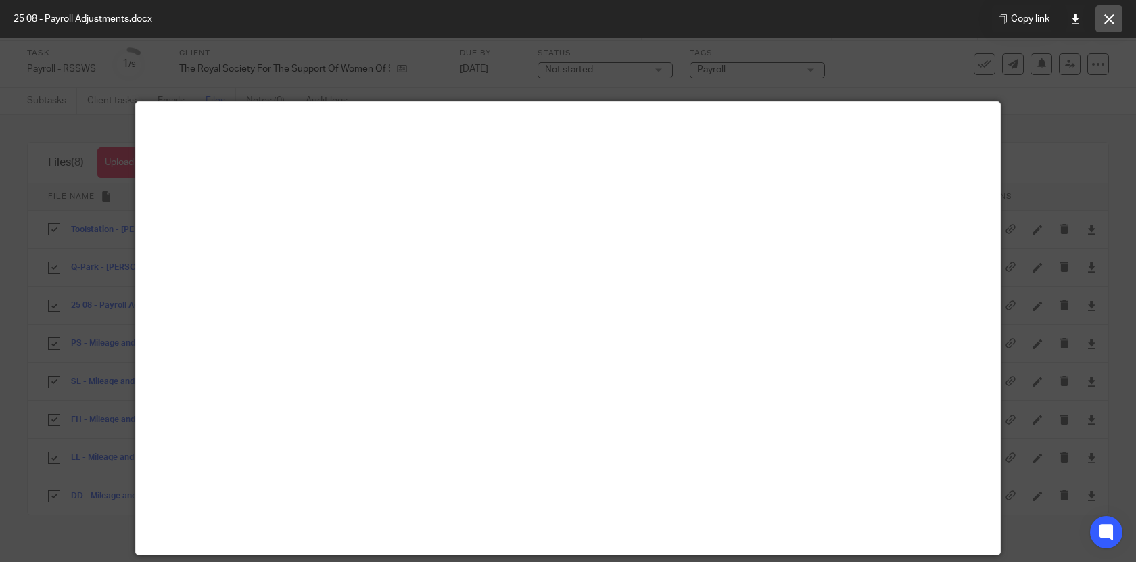
click at [1108, 27] on button at bounding box center [1108, 18] width 27 height 27
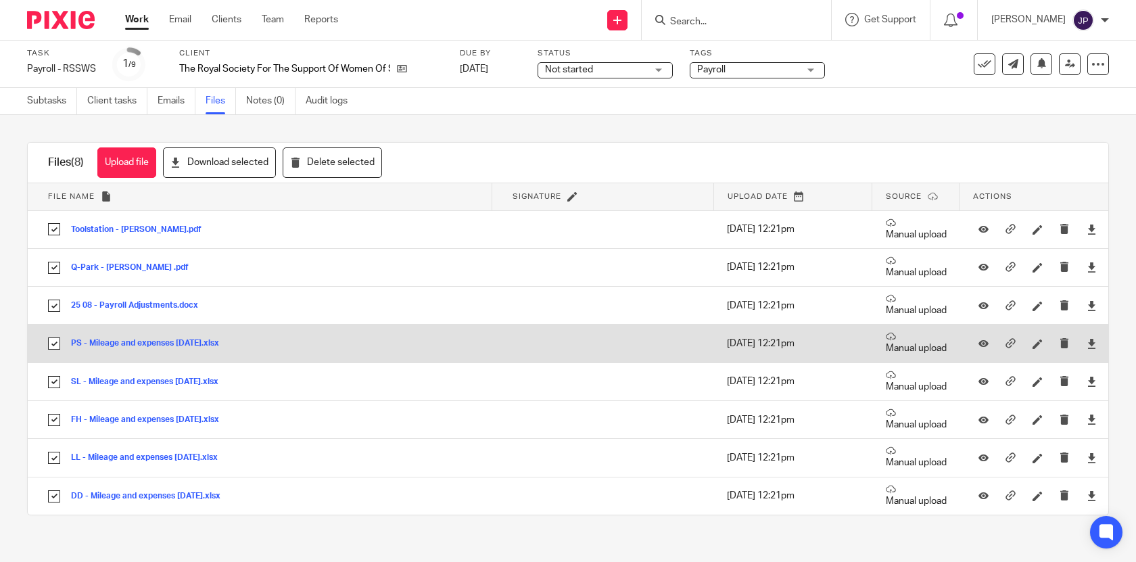
click at [166, 344] on button "PS - Mileage and expenses July 2025.xlsx" at bounding box center [150, 343] width 158 height 9
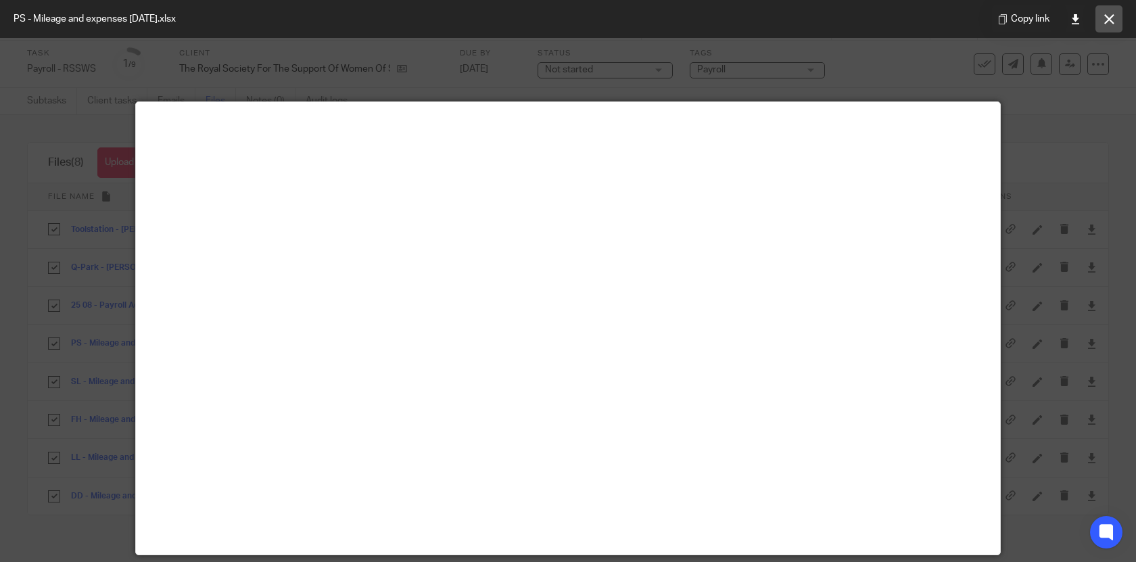
click at [1114, 21] on button at bounding box center [1108, 18] width 27 height 27
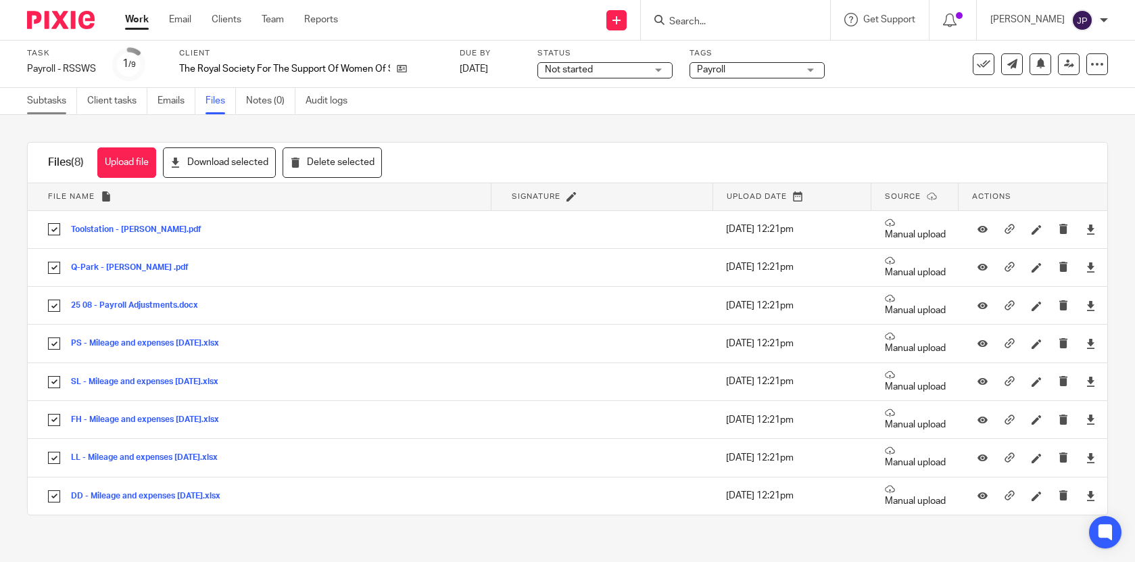
click at [46, 105] on link "Subtasks" at bounding box center [52, 101] width 50 height 26
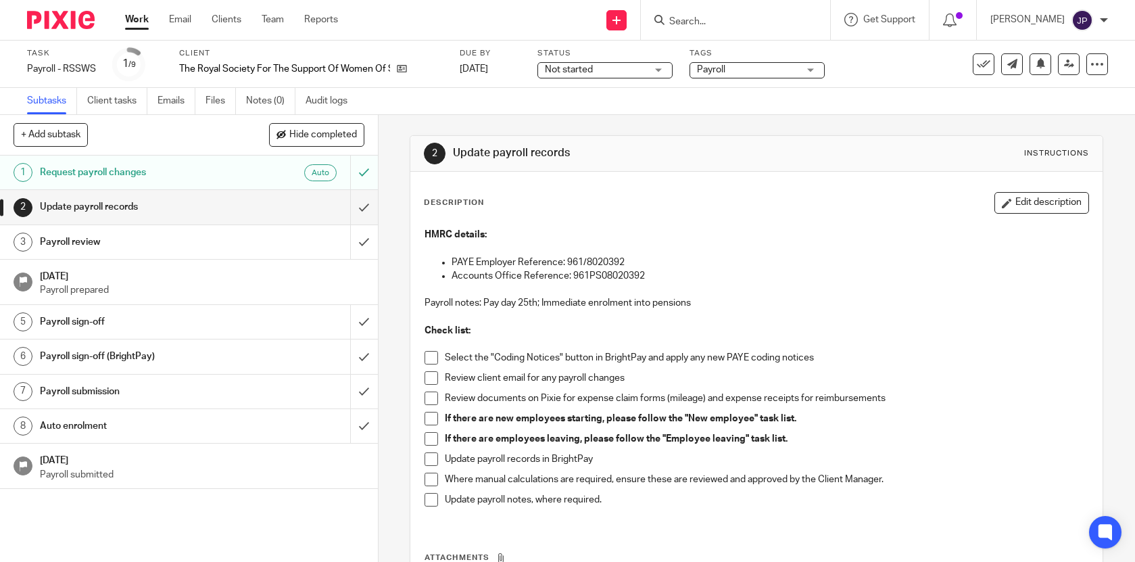
click at [439, 358] on li "Select the "Coding Notices" button in BrightPay and apply any new PAYE coding n…" at bounding box center [756, 361] width 664 height 20
click at [430, 356] on span at bounding box center [431, 358] width 14 height 14
click at [430, 380] on span at bounding box center [431, 378] width 14 height 14
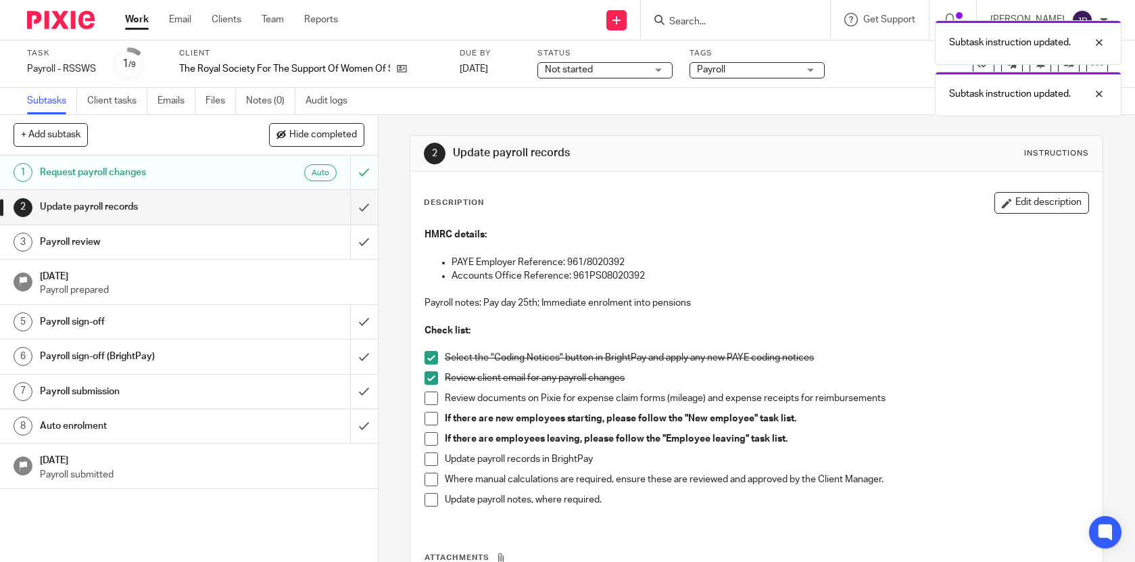
click at [430, 404] on span at bounding box center [431, 398] width 14 height 14
click at [431, 424] on span at bounding box center [431, 419] width 14 height 14
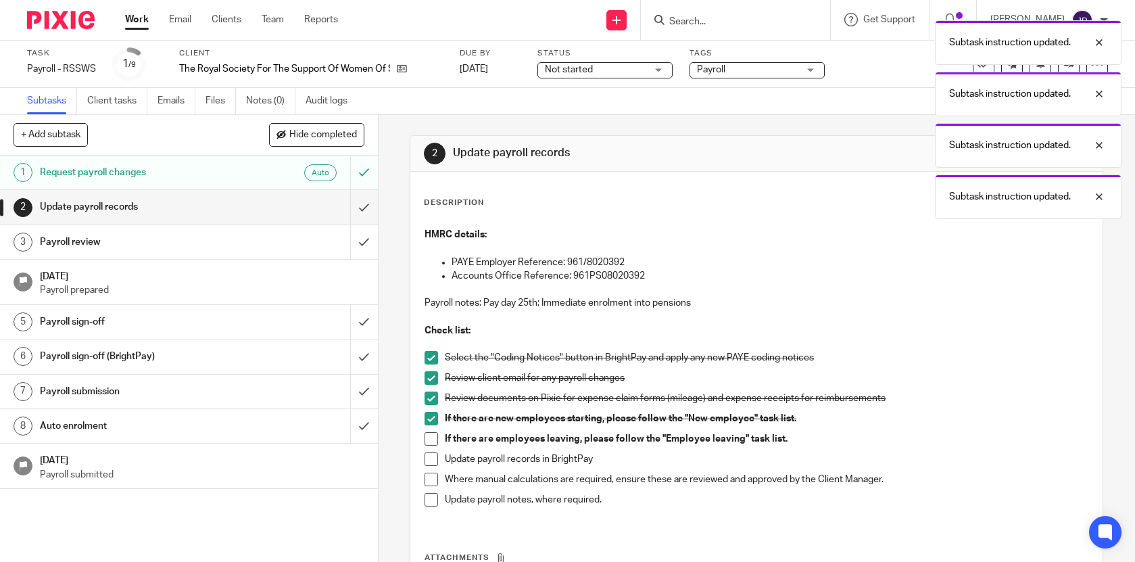
click at [431, 436] on span at bounding box center [431, 439] width 14 height 14
click at [433, 456] on span at bounding box center [431, 459] width 14 height 14
click at [433, 481] on span at bounding box center [431, 479] width 14 height 14
click at [433, 497] on span at bounding box center [431, 500] width 14 height 14
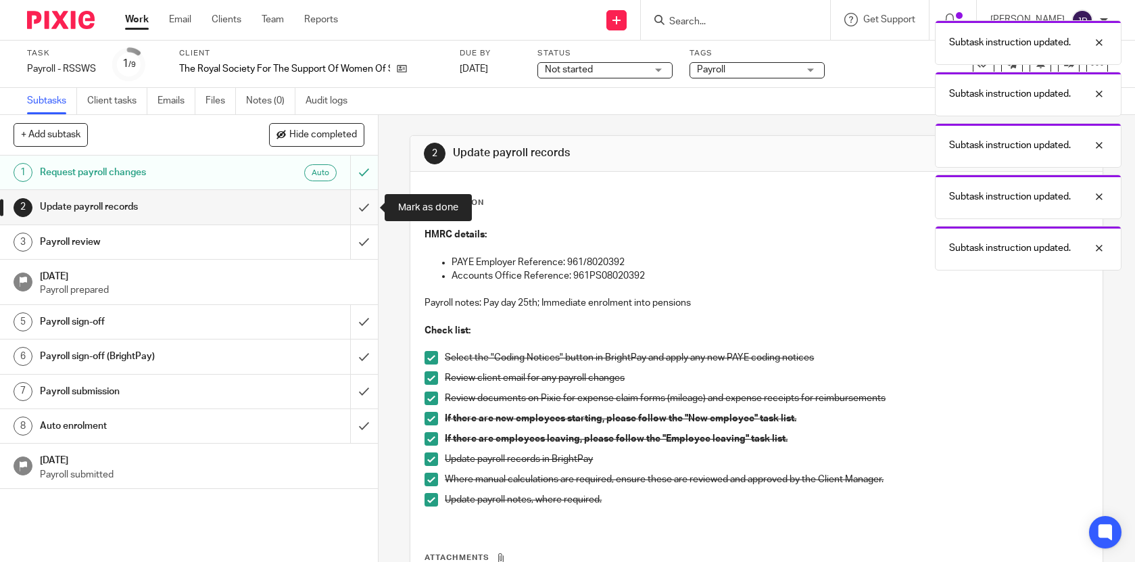
click at [364, 210] on input "submit" at bounding box center [189, 207] width 378 height 34
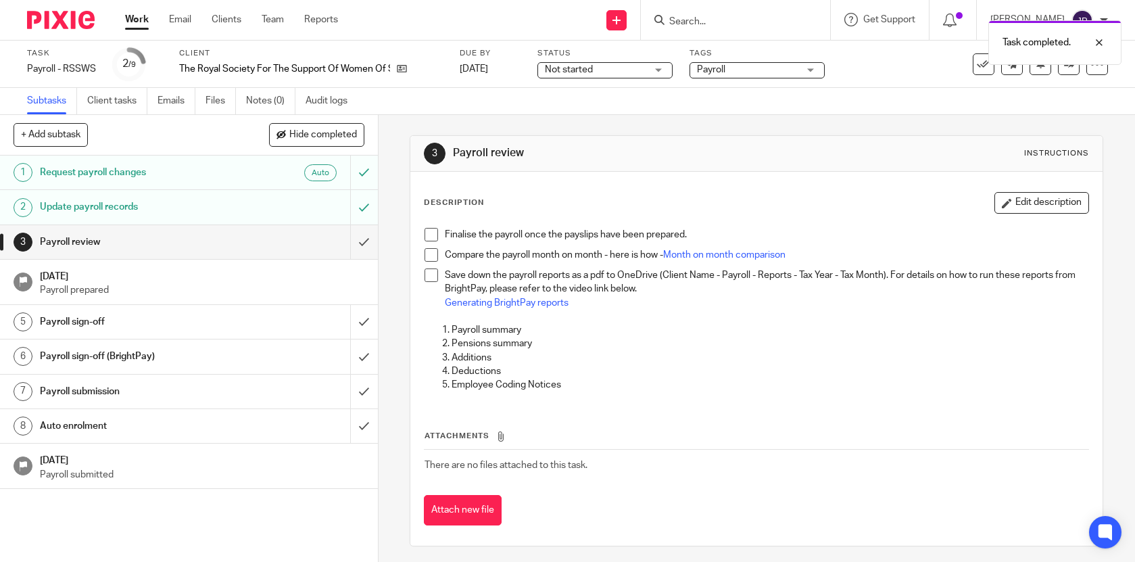
click at [434, 231] on span at bounding box center [431, 235] width 14 height 14
click at [434, 251] on span at bounding box center [431, 255] width 14 height 14
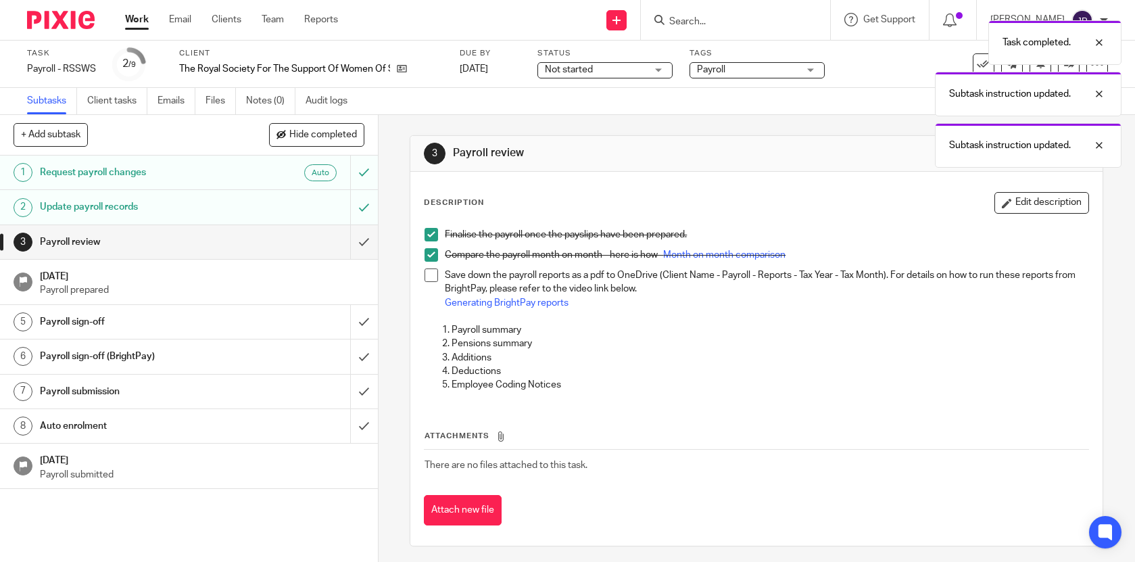
click at [434, 274] on span at bounding box center [431, 275] width 14 height 14
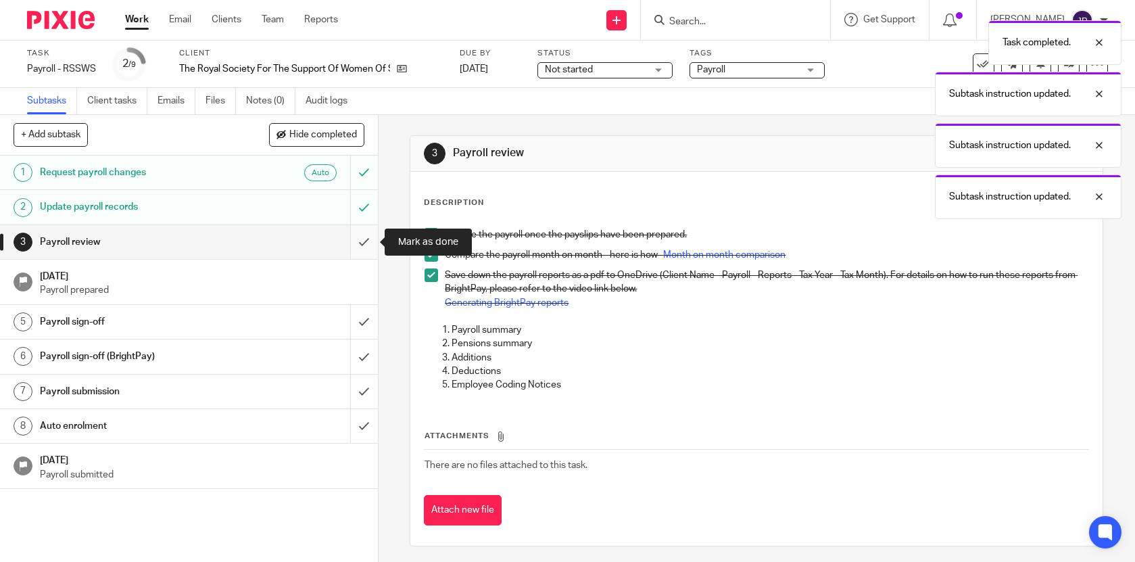
click at [368, 233] on input "submit" at bounding box center [189, 242] width 378 height 34
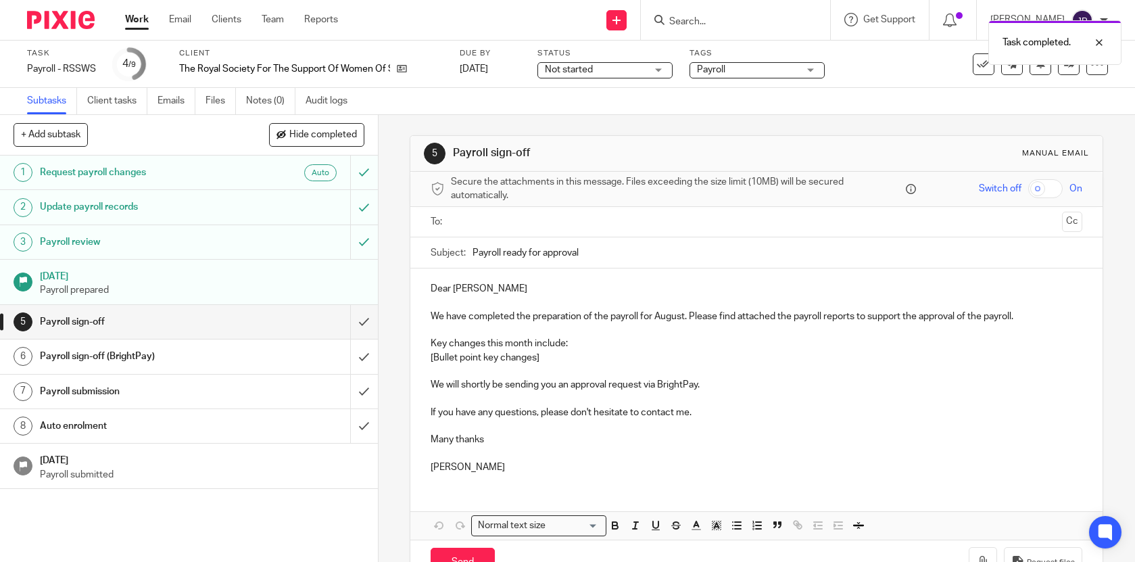
click at [139, 16] on link "Work" at bounding box center [137, 20] width 24 height 14
